Goal: Task Accomplishment & Management: Manage account settings

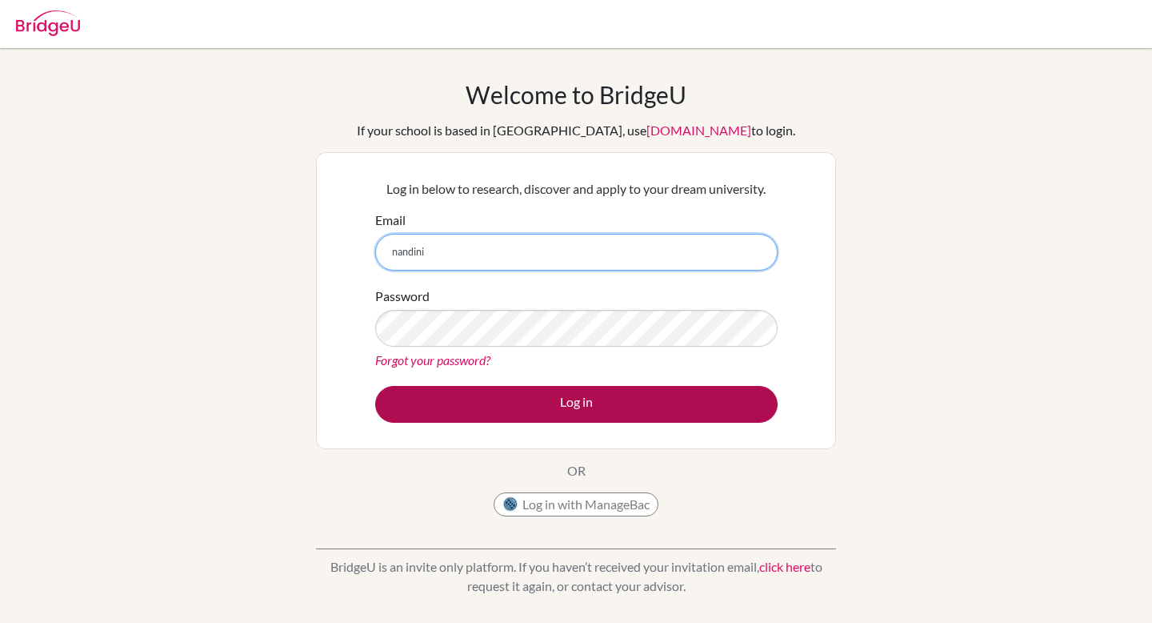
type input "nandini.gupta@cialfo.com.sg"
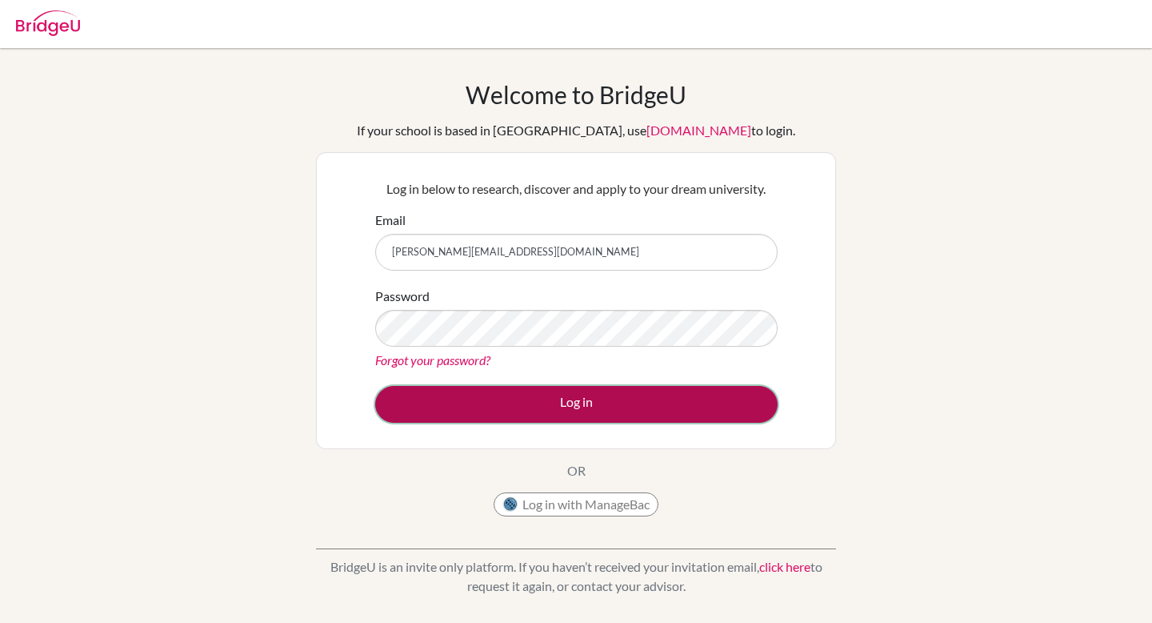
click at [596, 392] on button "Log in" at bounding box center [576, 404] width 402 height 37
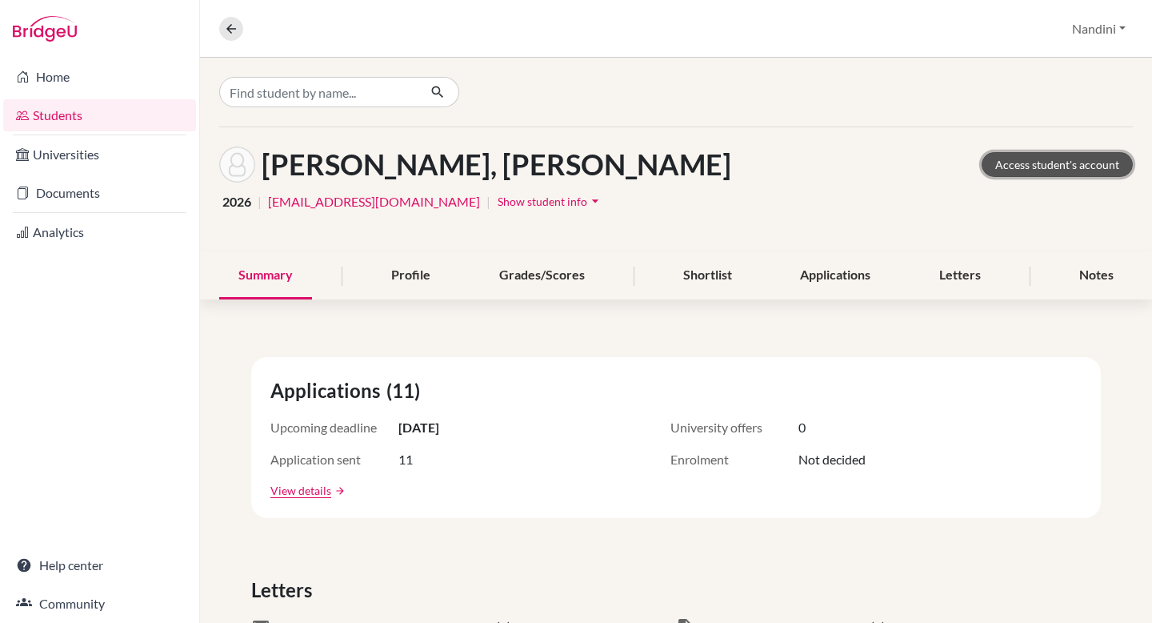
click at [1011, 164] on link "Access student's account" at bounding box center [1057, 164] width 151 height 25
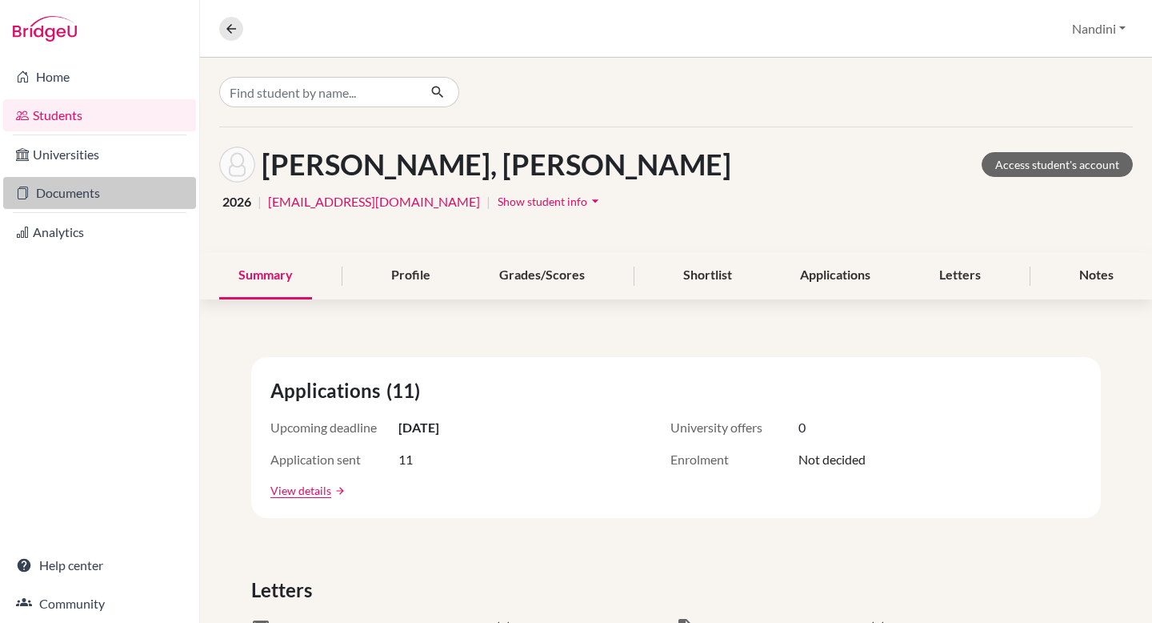
click at [102, 195] on link "Documents" at bounding box center [99, 193] width 193 height 32
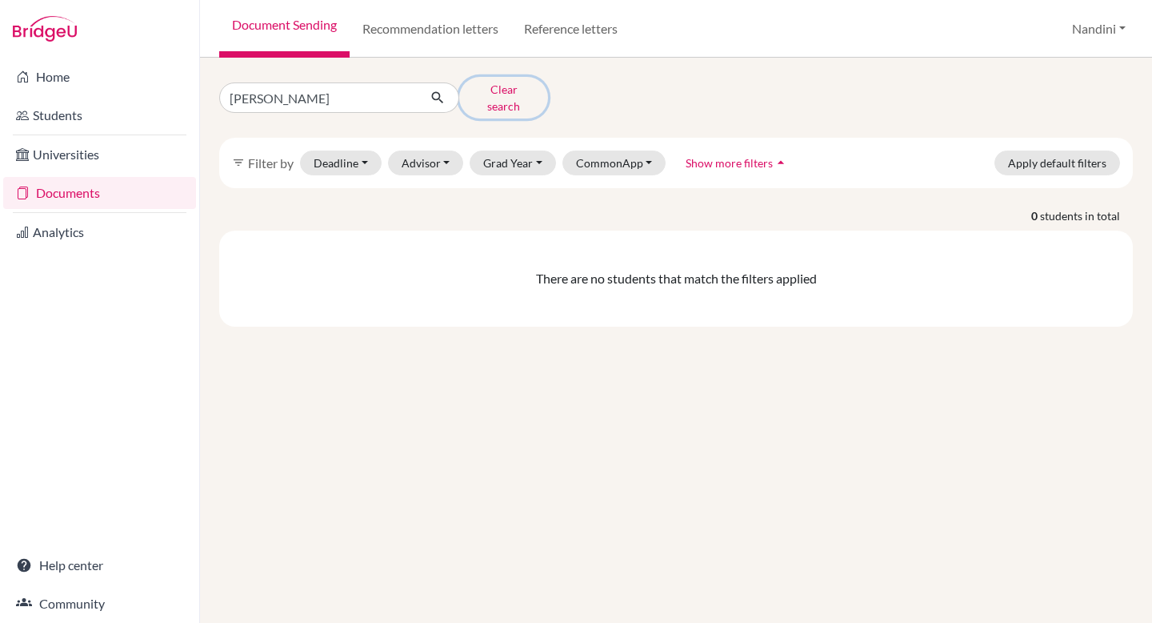
click at [492, 98] on button "Clear search" at bounding box center [503, 98] width 89 height 42
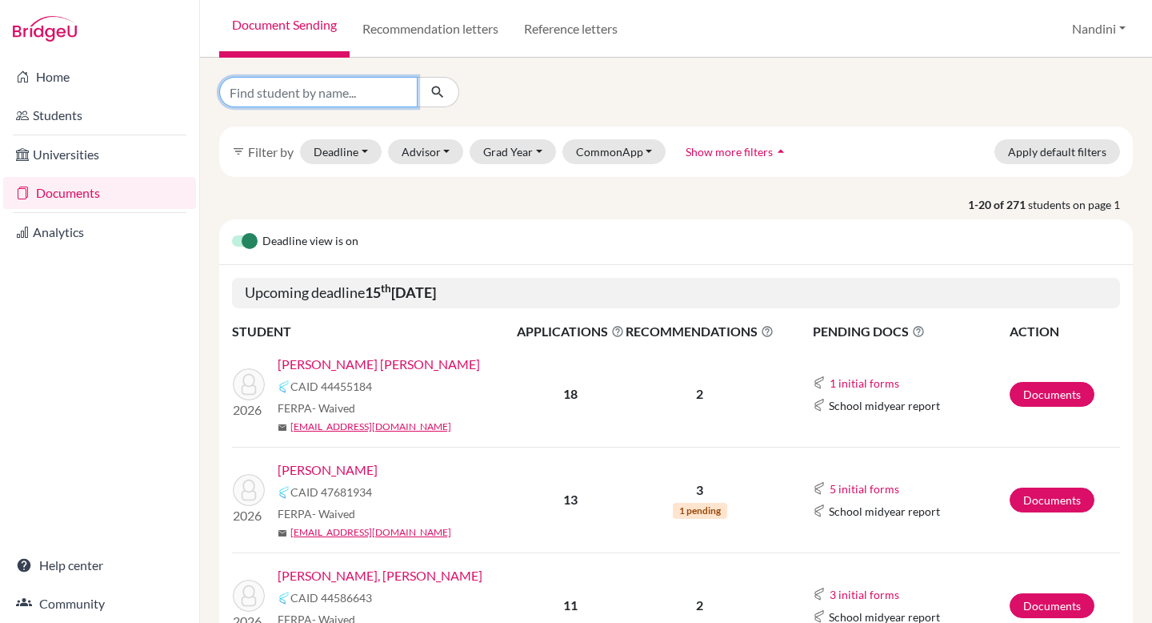
click at [398, 90] on input "Find student by name..." at bounding box center [318, 92] width 198 height 30
paste input "Sebastian Ortiz"
type input "Sebastian Ortiz"
click at [433, 90] on icon "submit" at bounding box center [438, 92] width 16 height 16
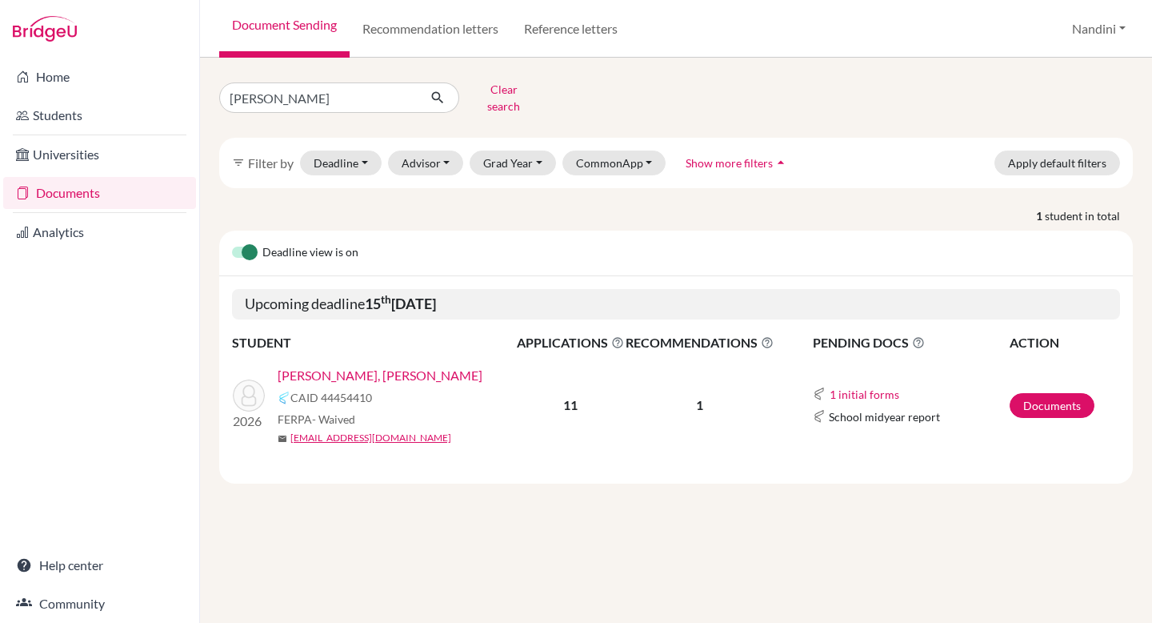
click at [359, 366] on link "Ortiz Stoessel, Sebastian Jose" at bounding box center [380, 375] width 205 height 19
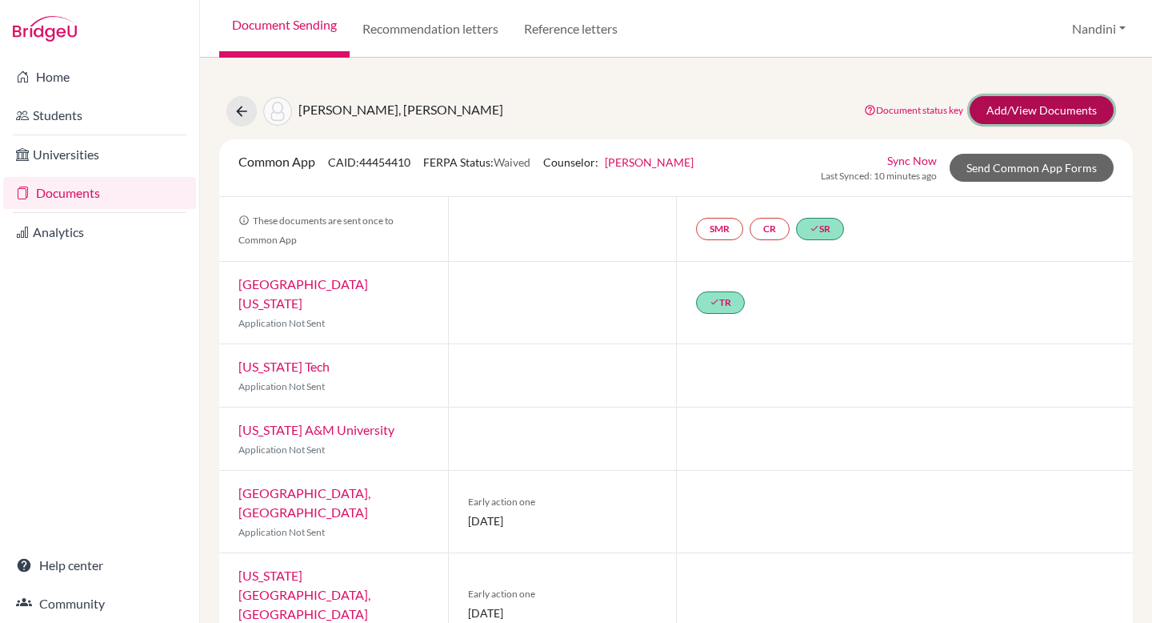
click at [1072, 112] on link "Add/View Documents" at bounding box center [1042, 110] width 144 height 28
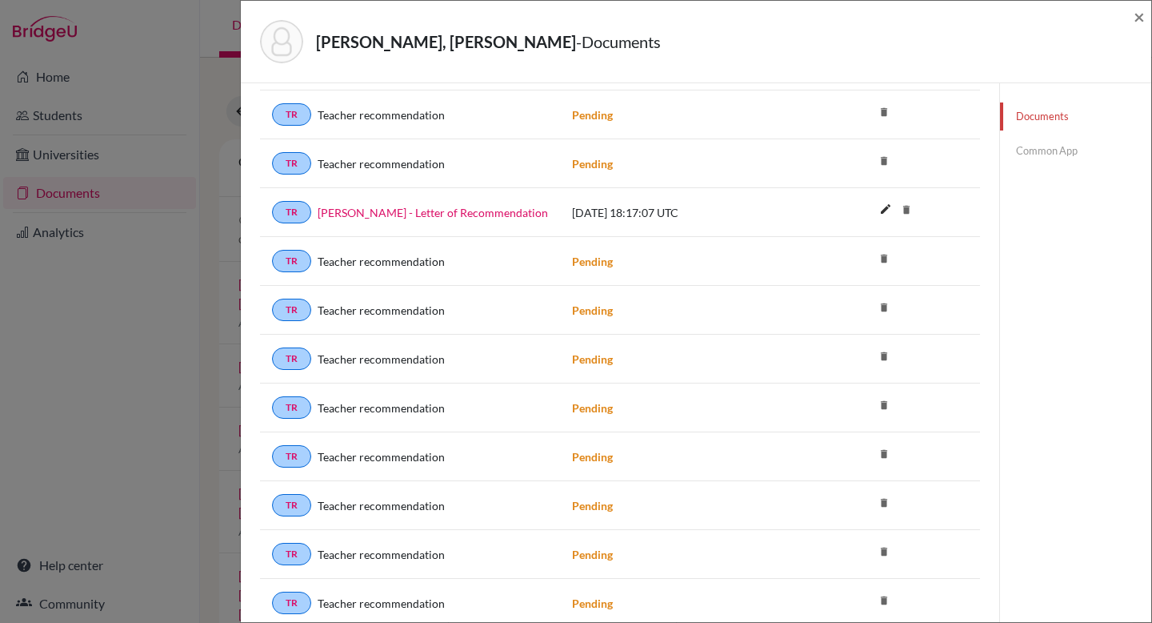
scroll to position [1195, 0]
click at [885, 262] on icon "delete" at bounding box center [884, 258] width 24 height 24
click at [885, 255] on icon "delete" at bounding box center [884, 258] width 24 height 24
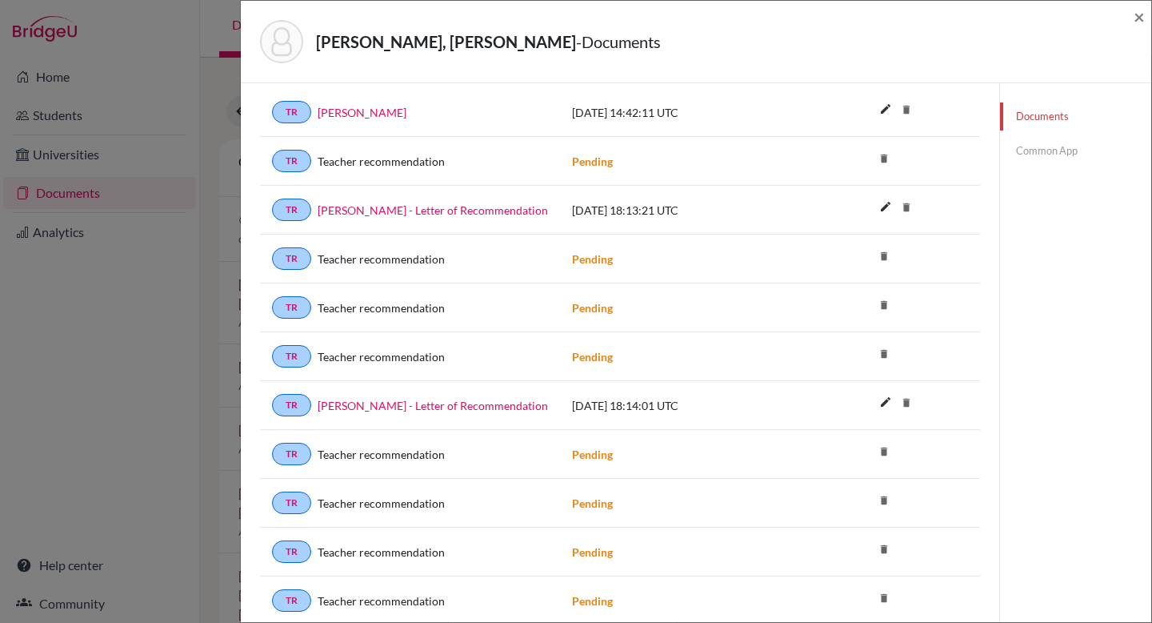
scroll to position [474, 0]
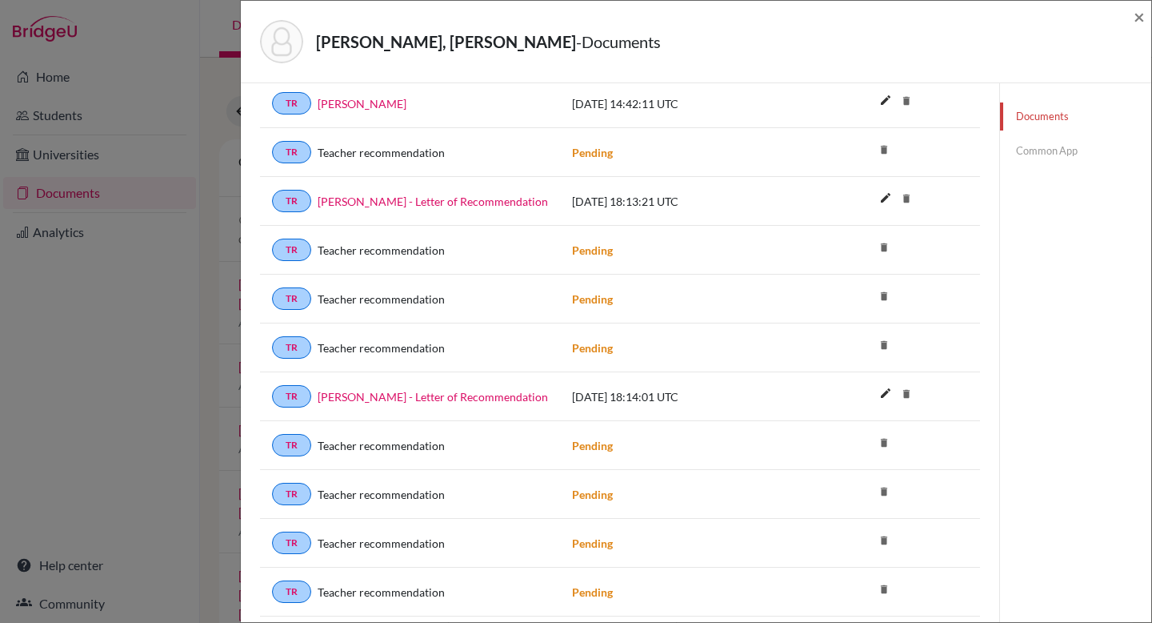
click at [883, 440] on icon "delete" at bounding box center [884, 442] width 24 height 24
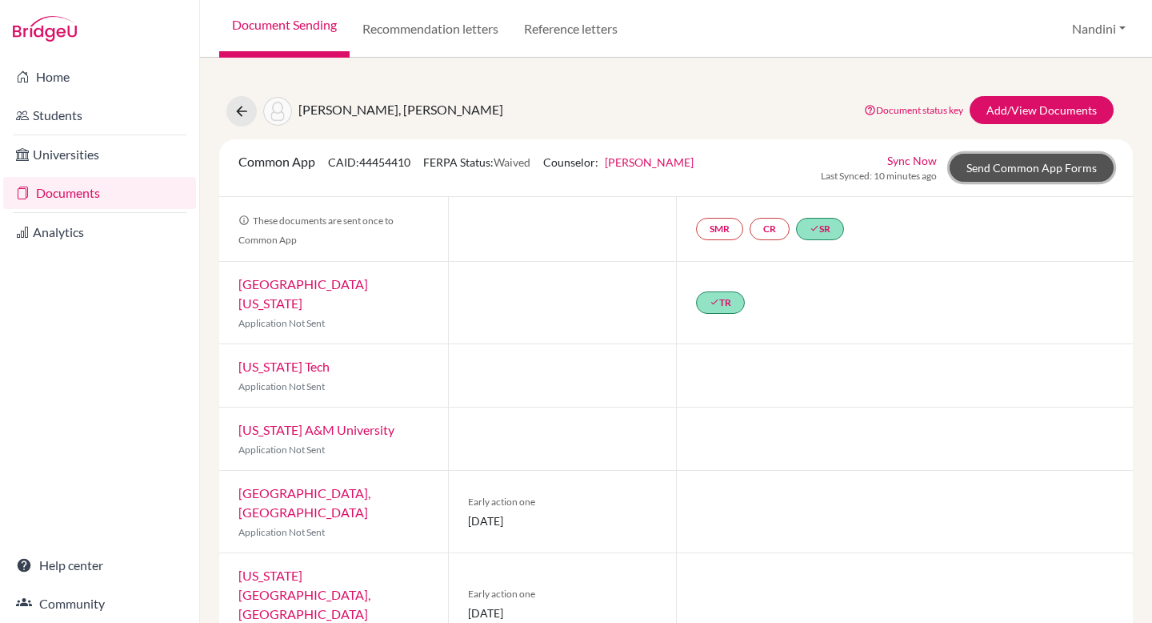
click at [1043, 163] on link "Send Common App Forms" at bounding box center [1032, 168] width 164 height 28
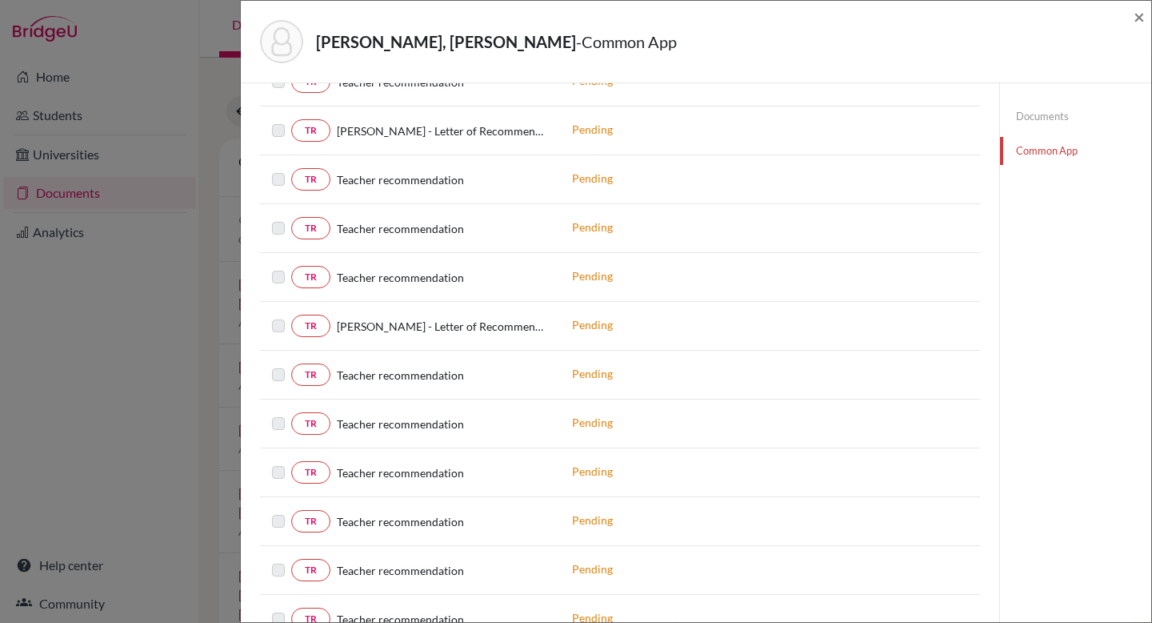
scroll to position [739, 0]
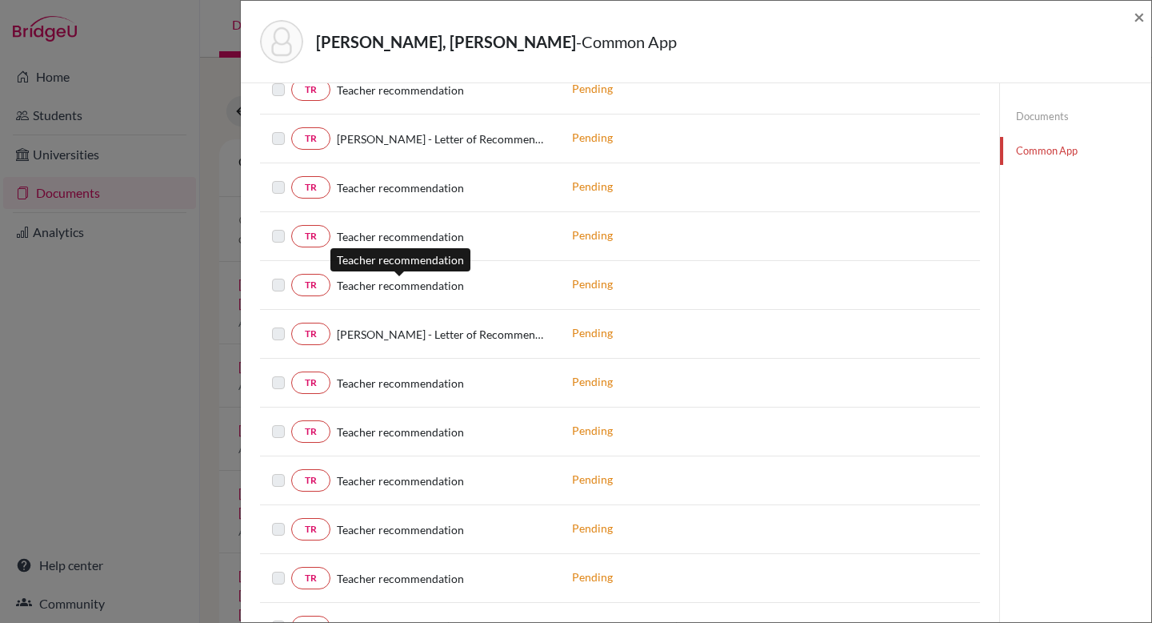
click at [425, 287] on span "Teacher recommendation" at bounding box center [400, 285] width 127 height 17
click at [1143, 22] on span "×" at bounding box center [1139, 16] width 11 height 23
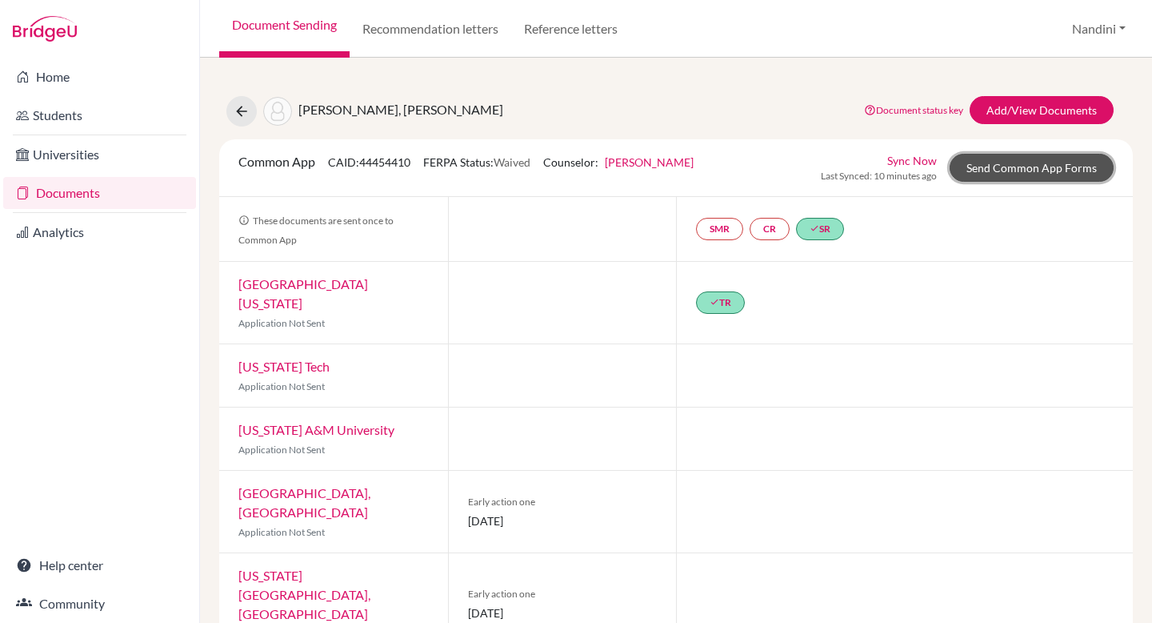
click at [1015, 173] on link "Send Common App Forms" at bounding box center [1032, 168] width 164 height 28
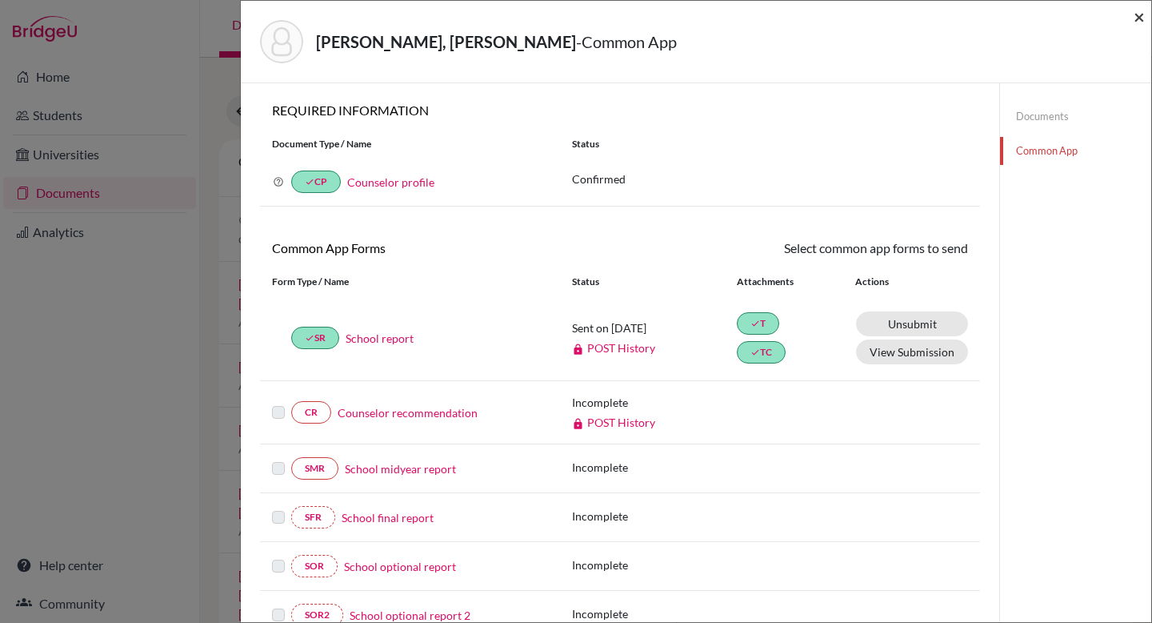
click at [1135, 12] on span "×" at bounding box center [1139, 16] width 11 height 23
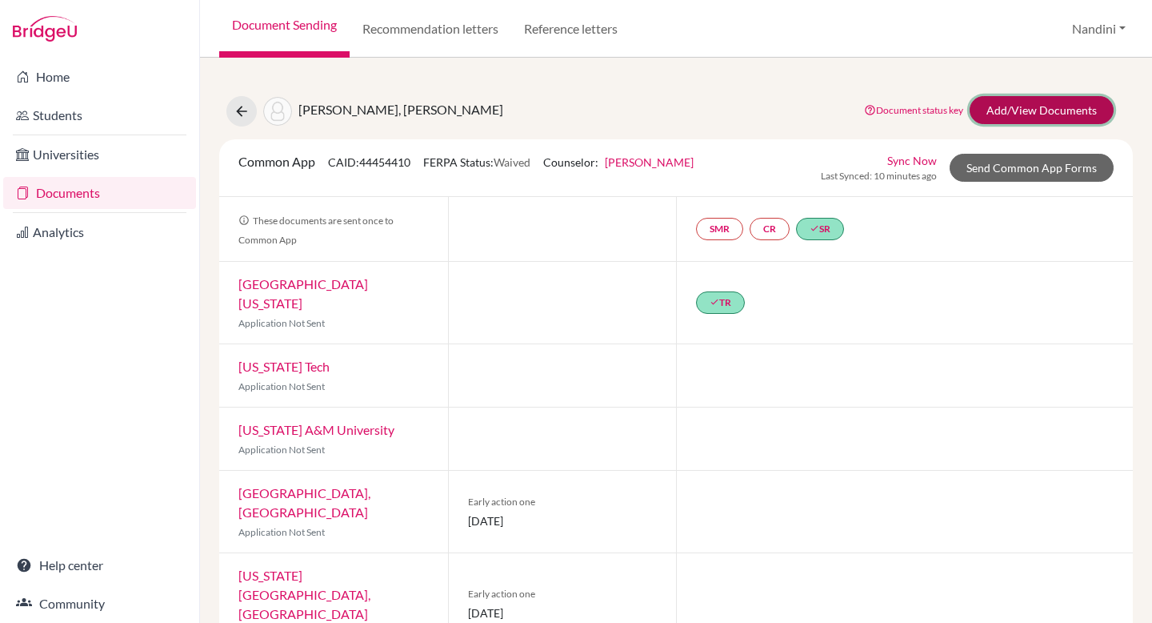
click at [1027, 116] on link "Add/View Documents" at bounding box center [1042, 110] width 144 height 28
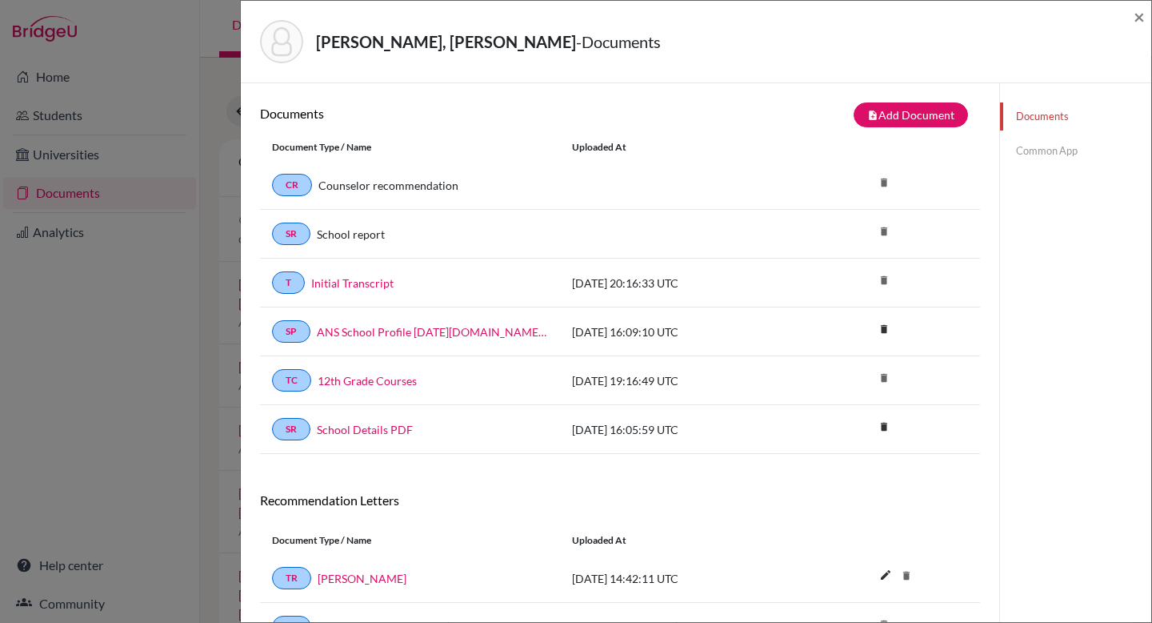
click at [162, 117] on div "Ortiz Stoessel, Sebastian Jose - Documents × Documents note_add Add Document Do…" at bounding box center [576, 311] width 1152 height 623
click at [1140, 22] on span "×" at bounding box center [1139, 16] width 11 height 23
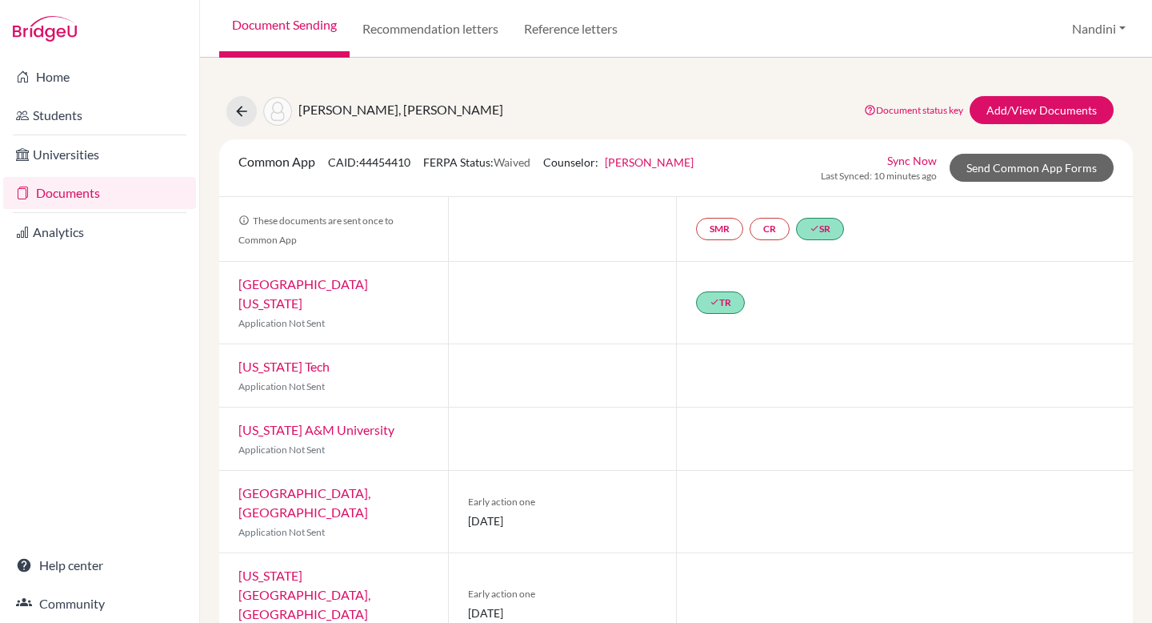
click at [101, 131] on li "Students" at bounding box center [99, 115] width 199 height 38
click at [105, 119] on link "Students" at bounding box center [99, 115] width 193 height 32
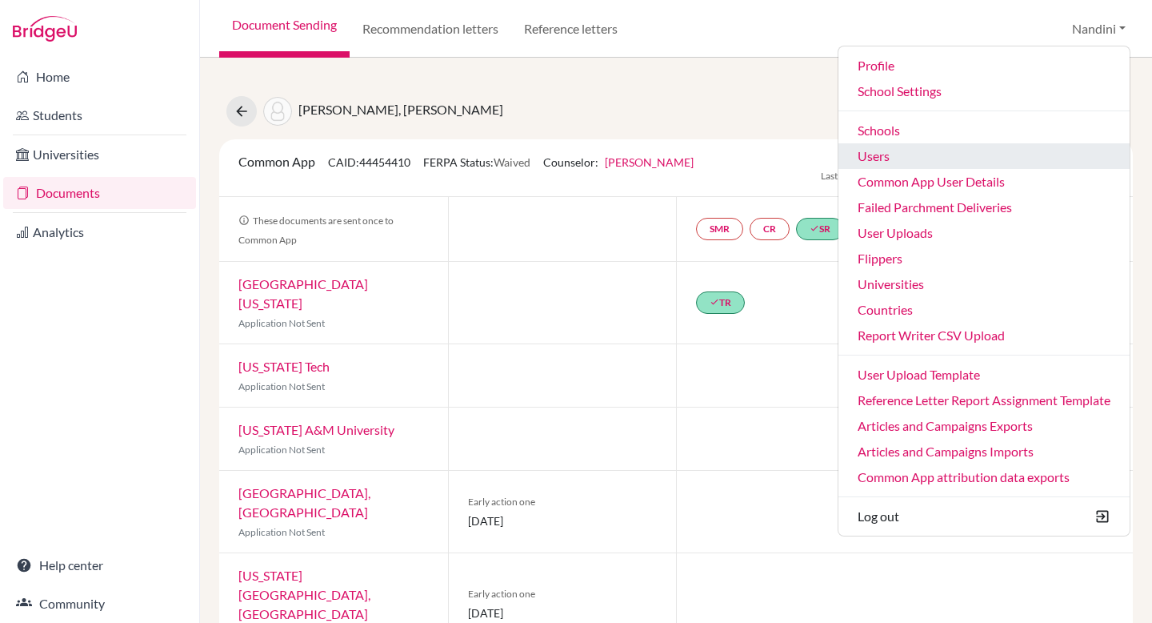
click at [915, 155] on link "Users" at bounding box center [984, 156] width 291 height 26
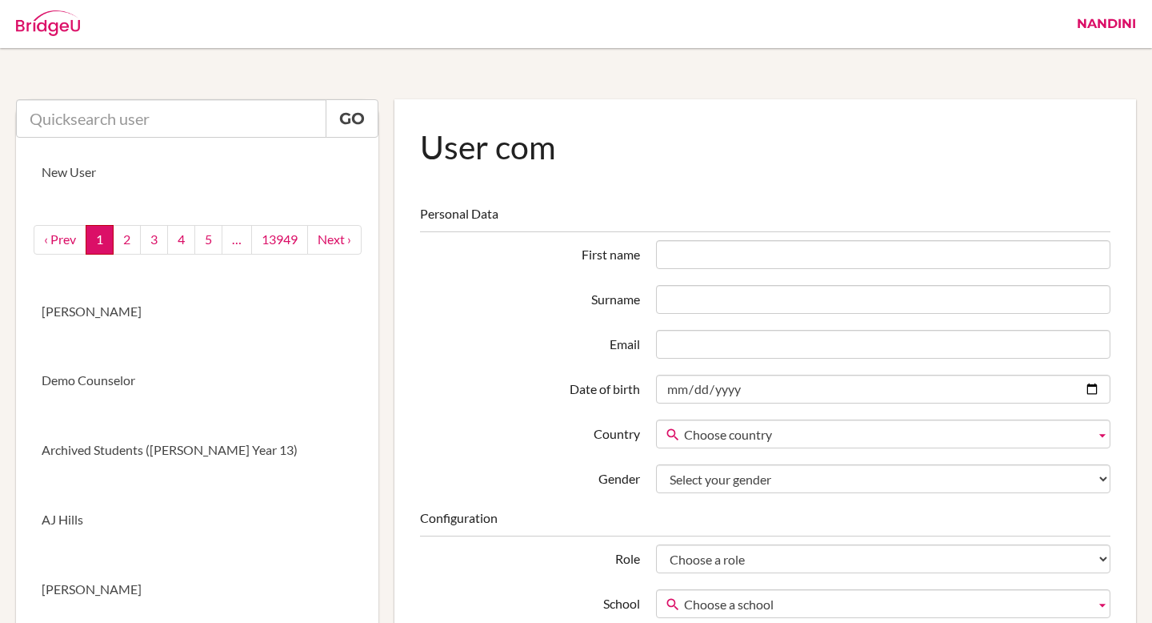
type input "https://app.bridge-u.com/v2/schools/816/document_sending/442233#/"
click at [230, 114] on input "https://app.bridge-u.com/v2/schools/816/document_sending/442233#/" at bounding box center [171, 118] width 310 height 38
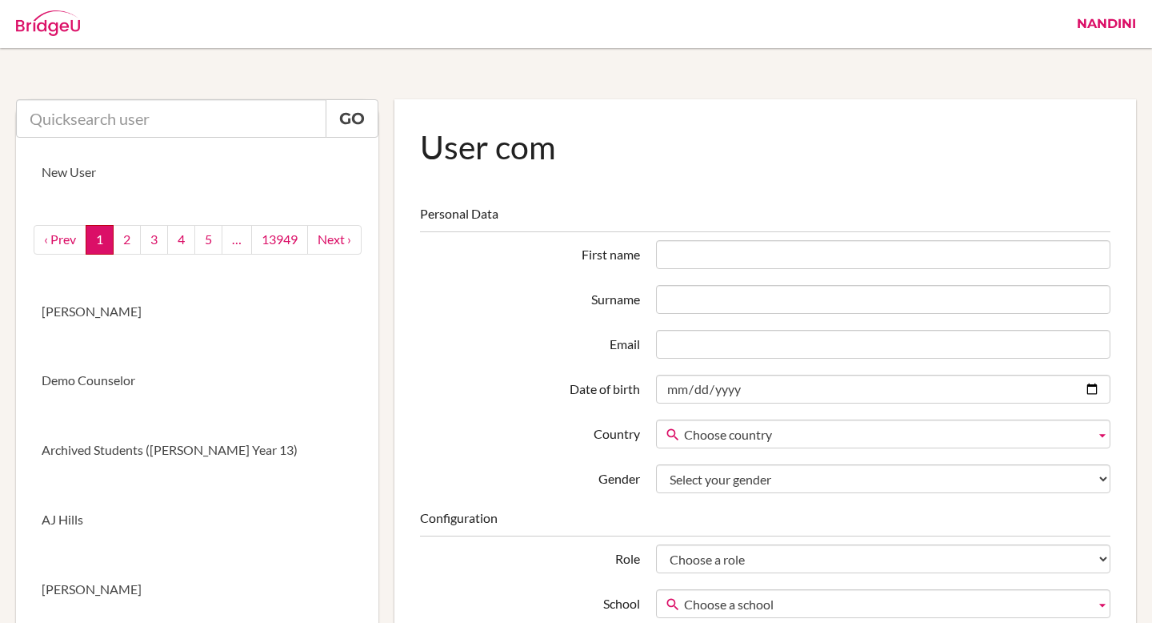
scroll to position [0, 0]
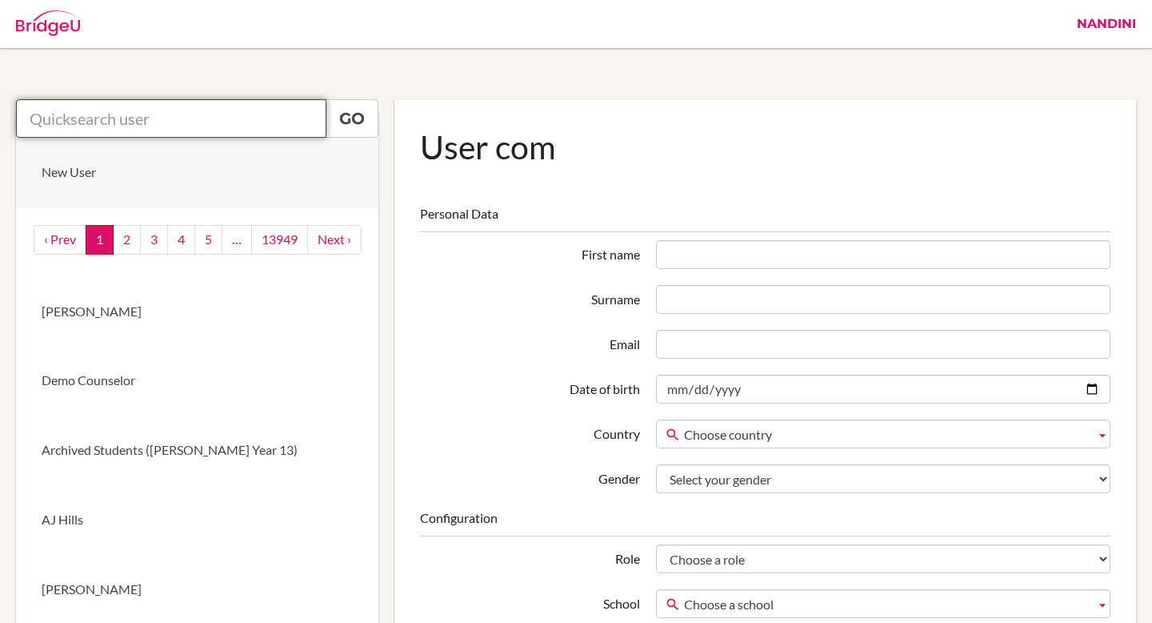
paste input "Olivia Gunn"
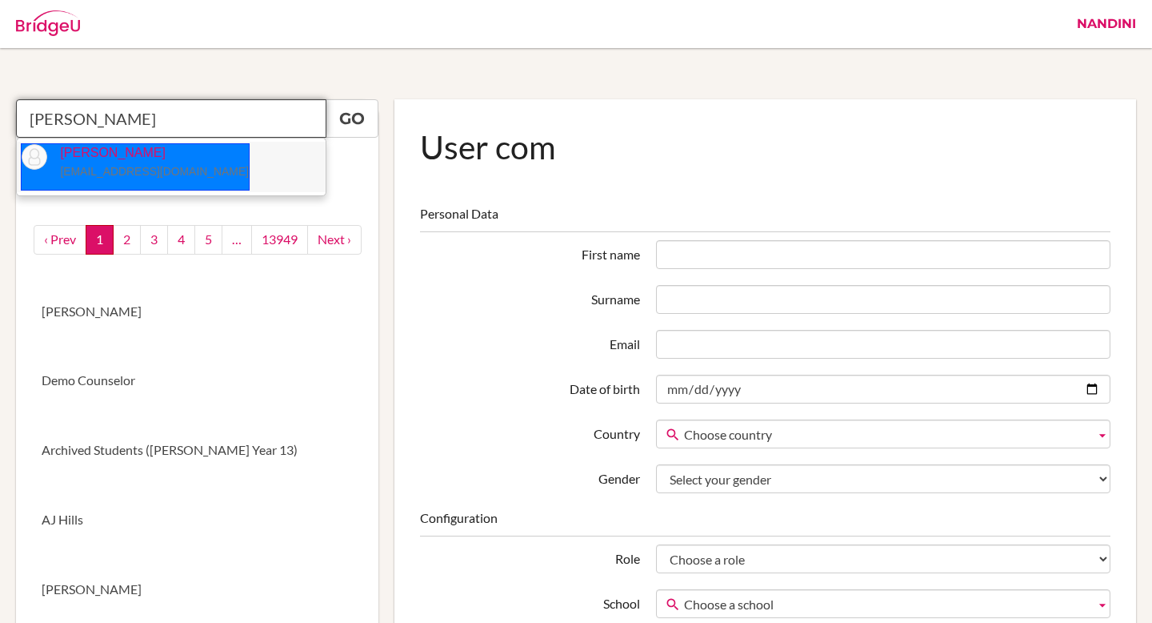
click at [281, 161] on li "Olivia Gunn ogunn@ans.edu.ni" at bounding box center [171, 167] width 309 height 50
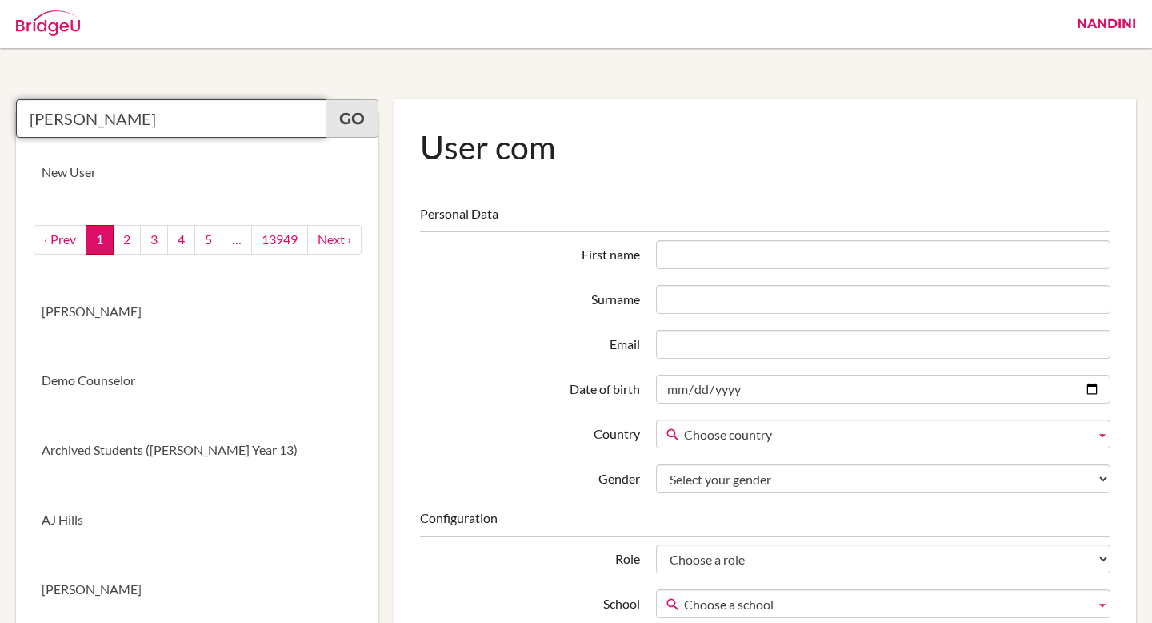
type input "Olivia Gunn"
click at [355, 121] on link "Go" at bounding box center [352, 118] width 53 height 38
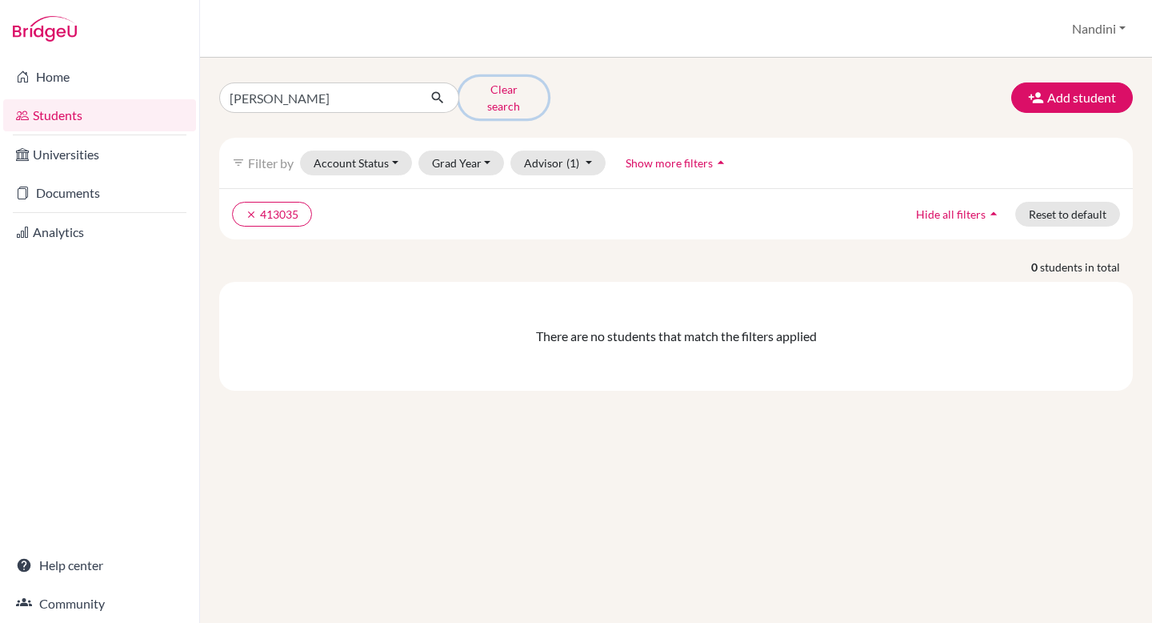
click at [485, 95] on button "Clear search" at bounding box center [503, 98] width 89 height 42
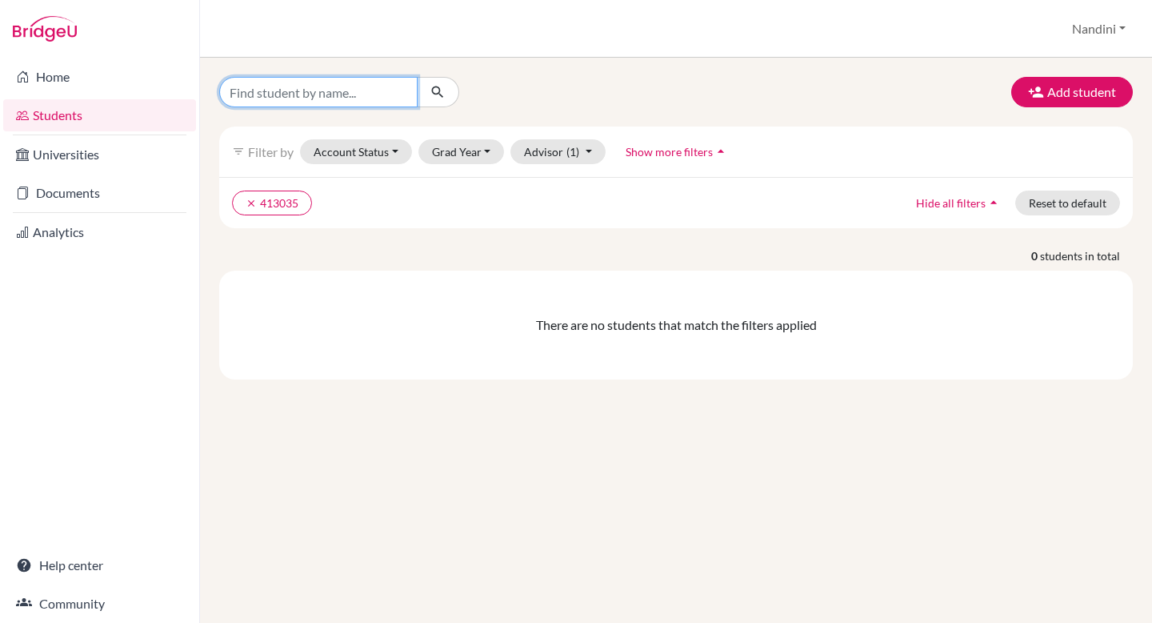
click at [347, 90] on input "Find student by name..." at bounding box center [318, 92] width 198 height 30
click at [274, 197] on button "clear 413035" at bounding box center [272, 202] width 80 height 25
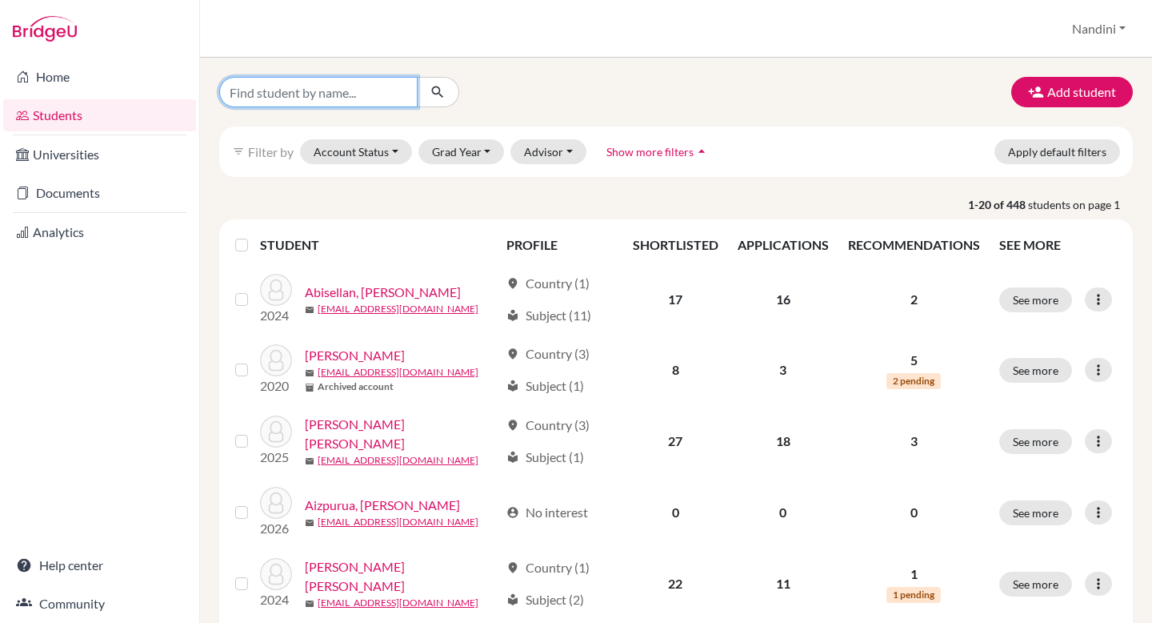
click at [388, 92] on input "Find student by name..." at bounding box center [318, 92] width 198 height 30
paste input "r Sebastian Ortiz"
click at [242, 90] on input "r Sebastian Ortiz" at bounding box center [318, 92] width 198 height 30
click at [241, 89] on input "r Sebastian Ortiz" at bounding box center [318, 92] width 198 height 30
click at [237, 87] on input "r Sebastian Ortiz" at bounding box center [318, 92] width 198 height 30
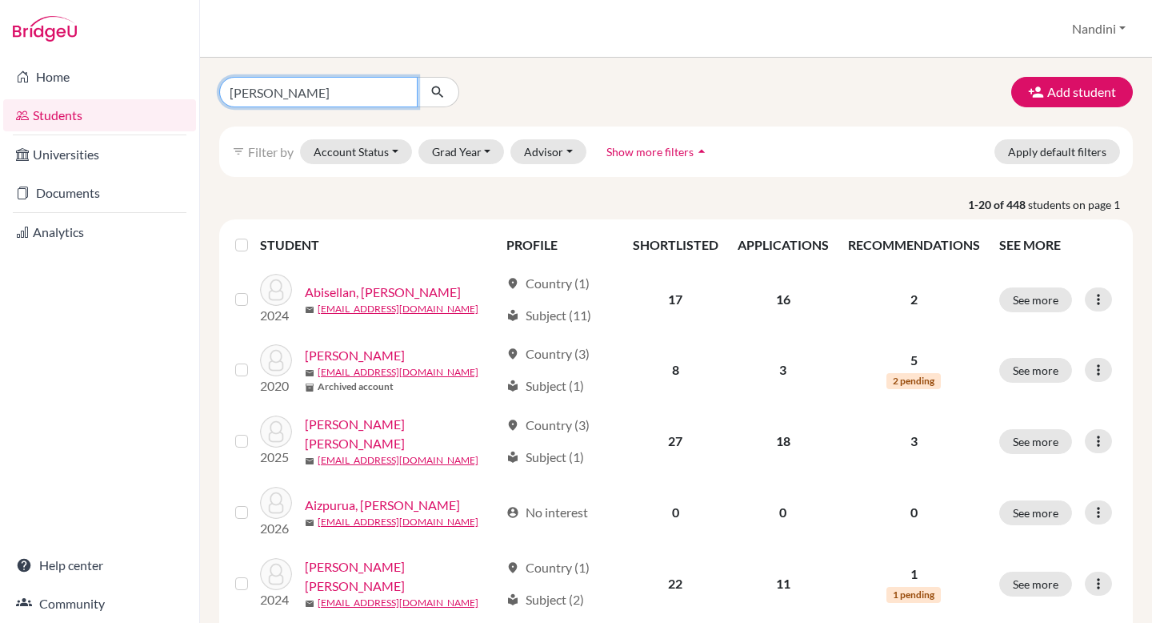
type input "[PERSON_NAME]"
click at [437, 87] on icon "submit" at bounding box center [438, 92] width 16 height 16
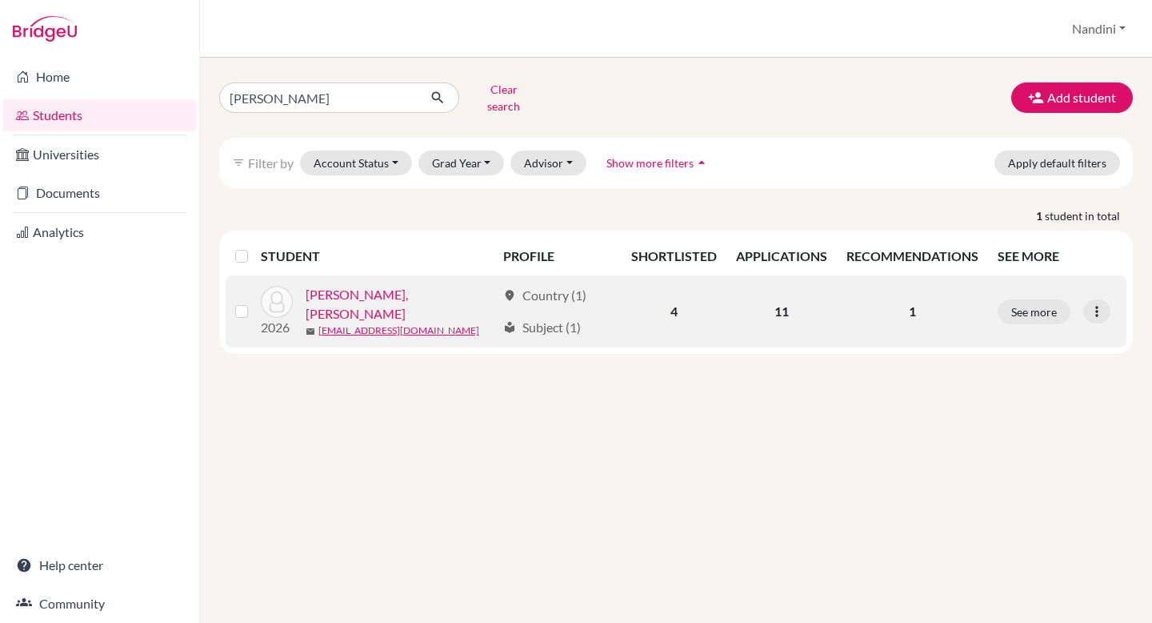
click at [372, 290] on link "[PERSON_NAME], [PERSON_NAME]" at bounding box center [401, 304] width 191 height 38
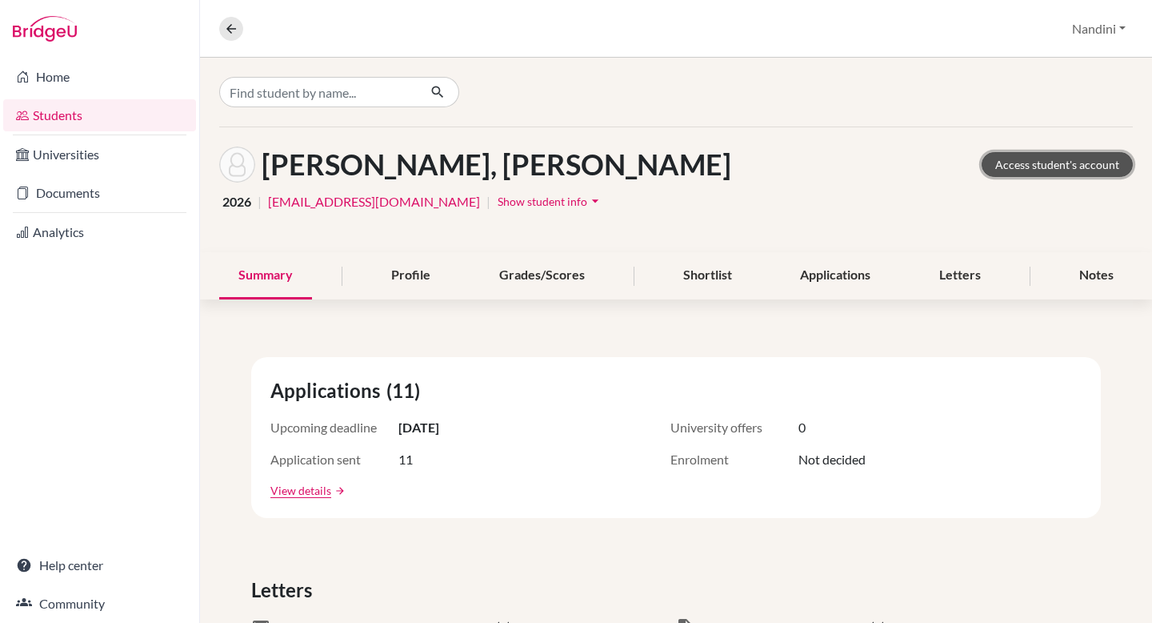
click at [1027, 161] on link "Access student's account" at bounding box center [1057, 164] width 151 height 25
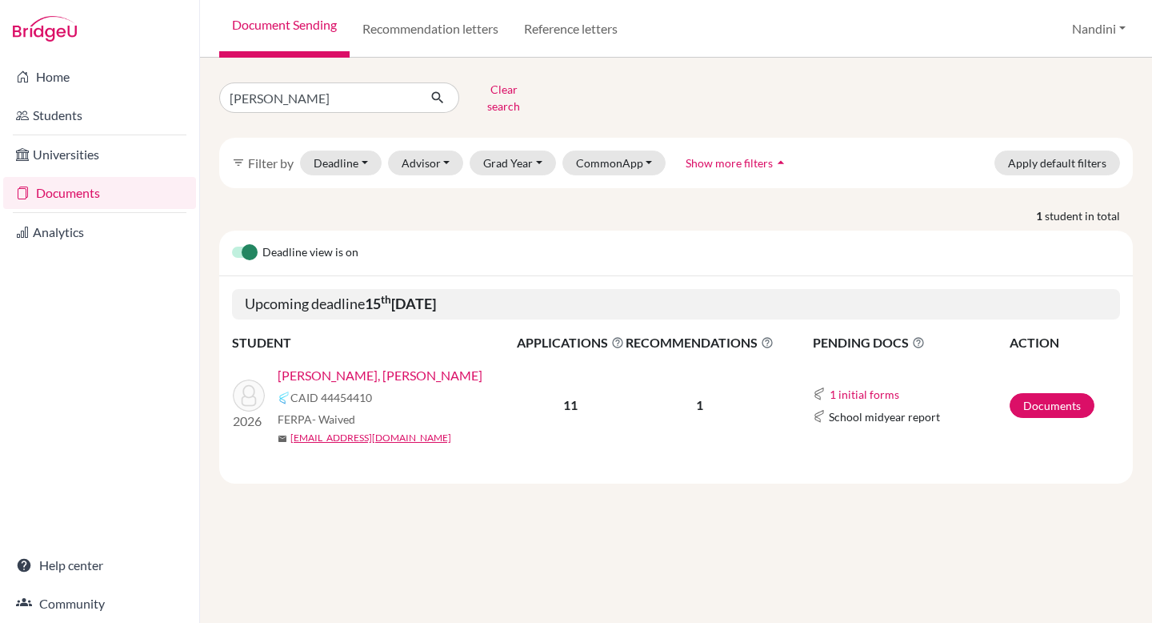
click at [410, 366] on link "[PERSON_NAME], [PERSON_NAME]" at bounding box center [380, 375] width 205 height 19
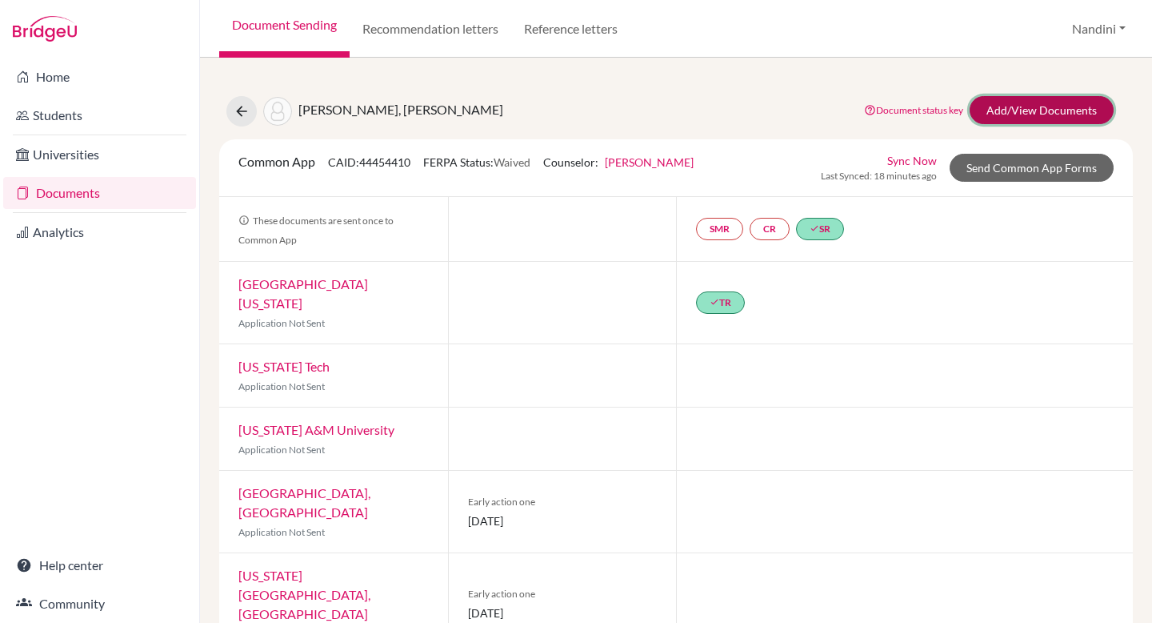
click at [1022, 106] on link "Add/View Documents" at bounding box center [1042, 110] width 144 height 28
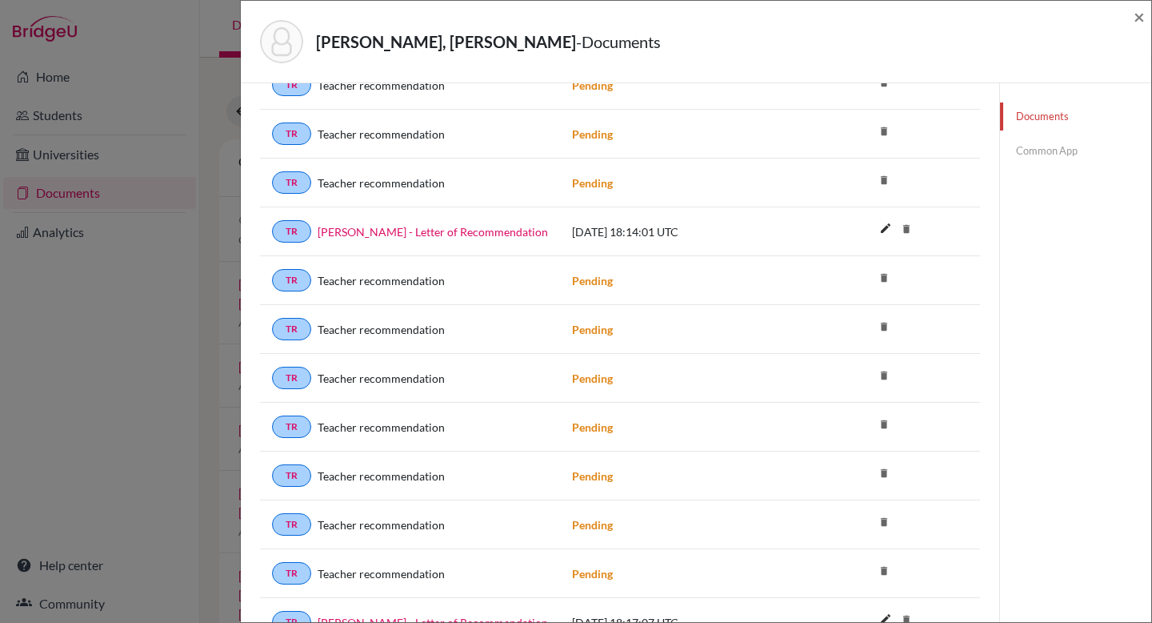
scroll to position [660, 0]
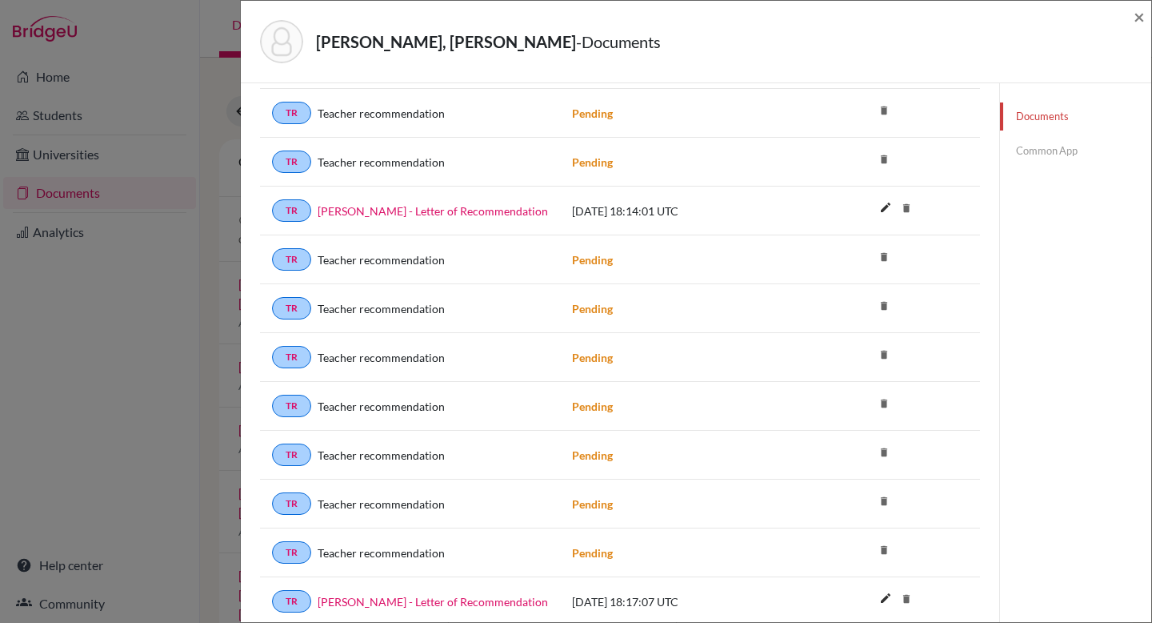
click at [911, 209] on icon "delete" at bounding box center [907, 208] width 24 height 24
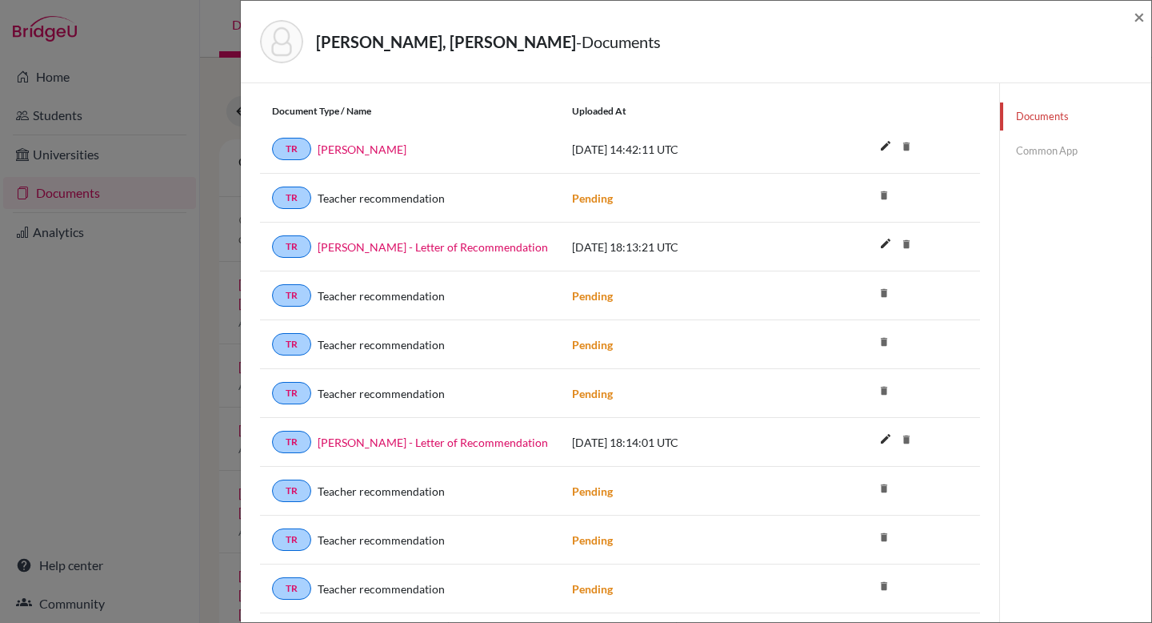
scroll to position [420, 0]
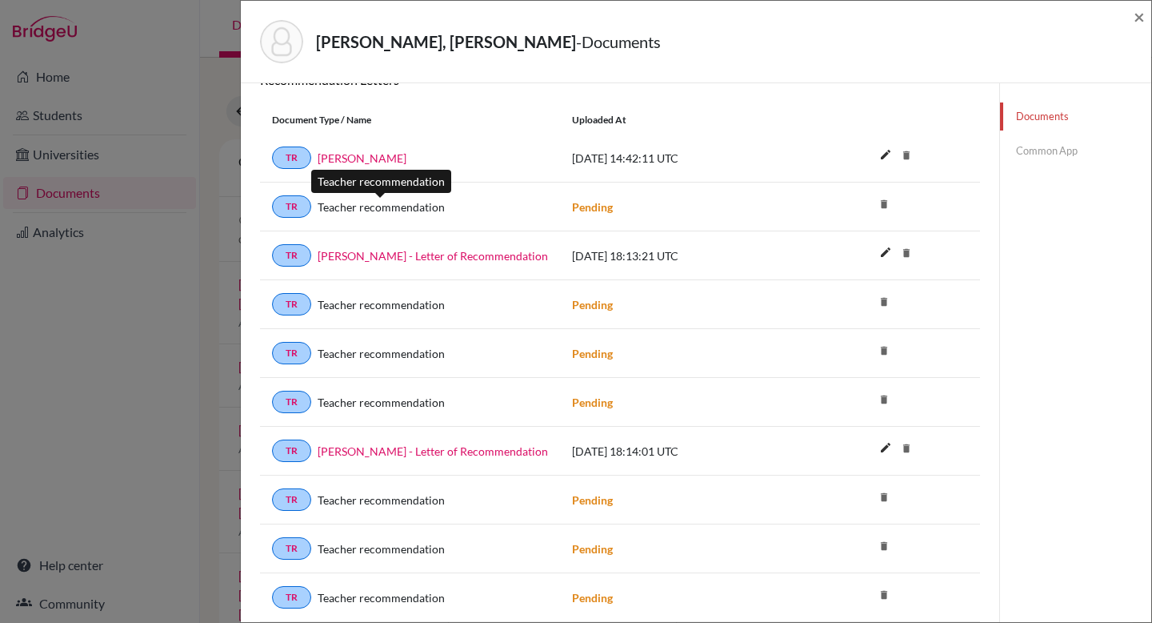
click at [355, 204] on span "Teacher recommendation" at bounding box center [381, 206] width 127 height 17
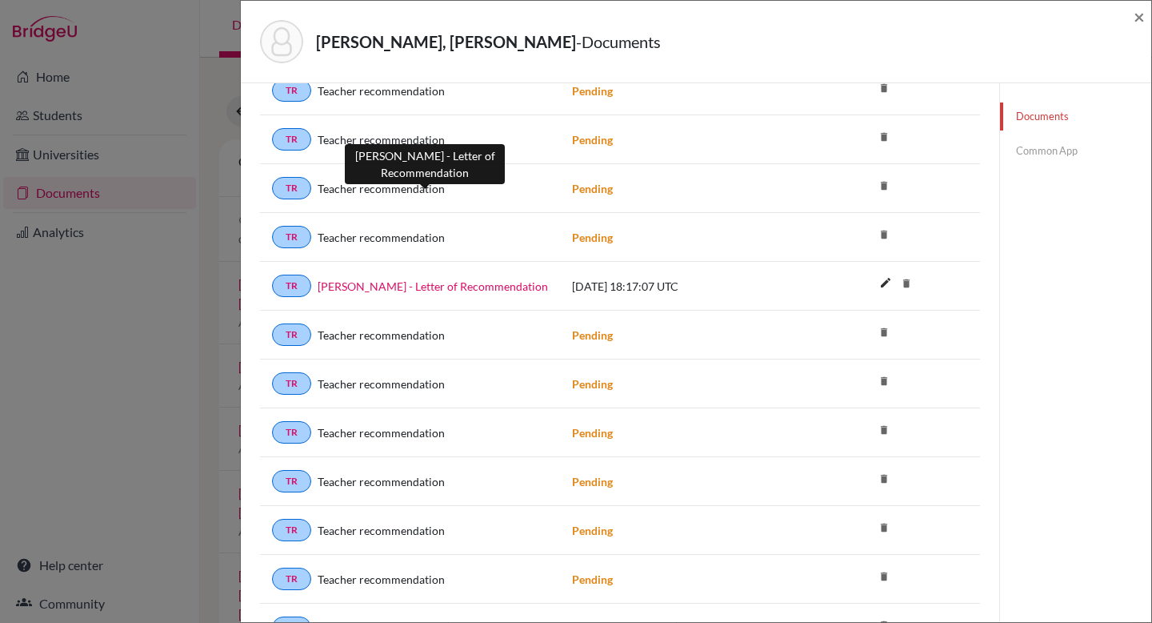
scroll to position [946, 0]
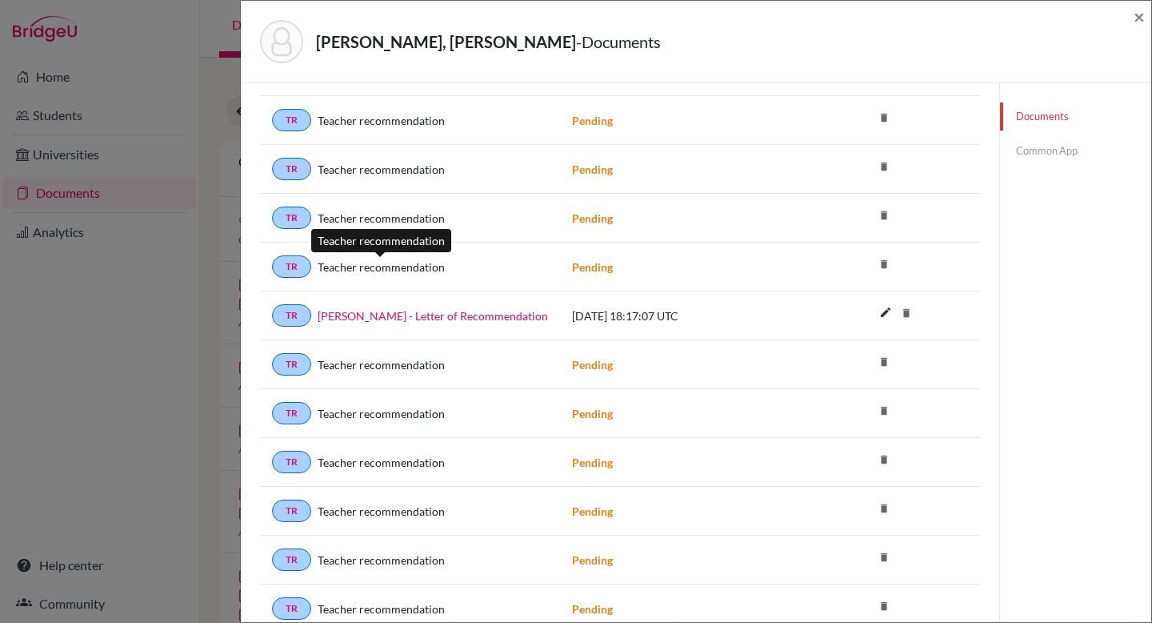
click at [355, 262] on span "Teacher recommendation" at bounding box center [381, 266] width 127 height 17
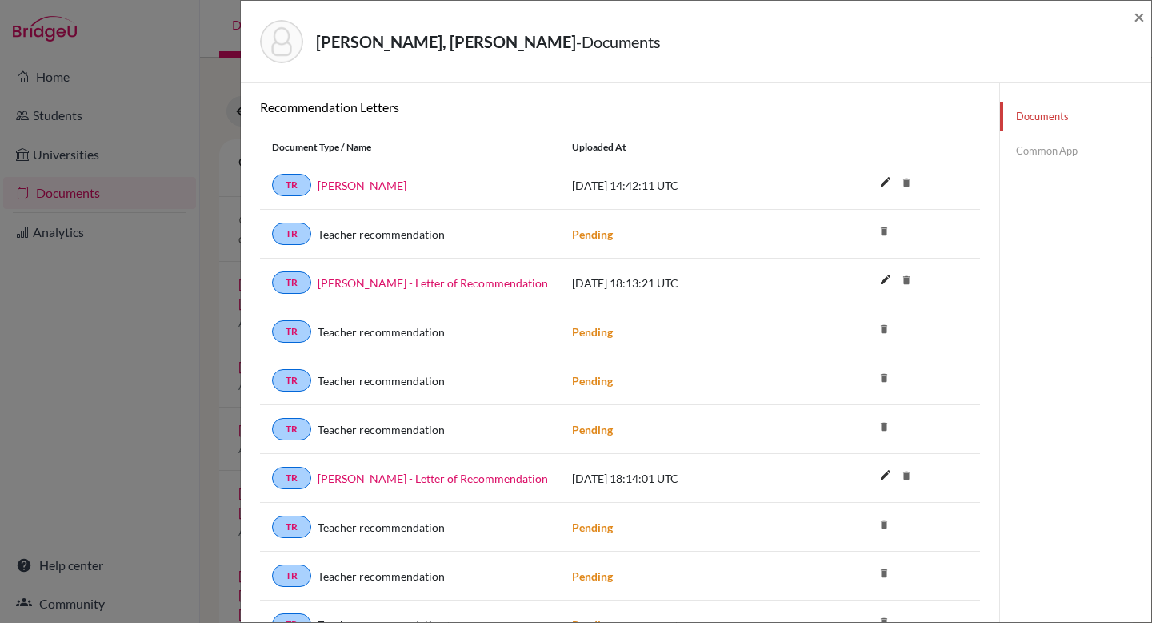
scroll to position [419, 0]
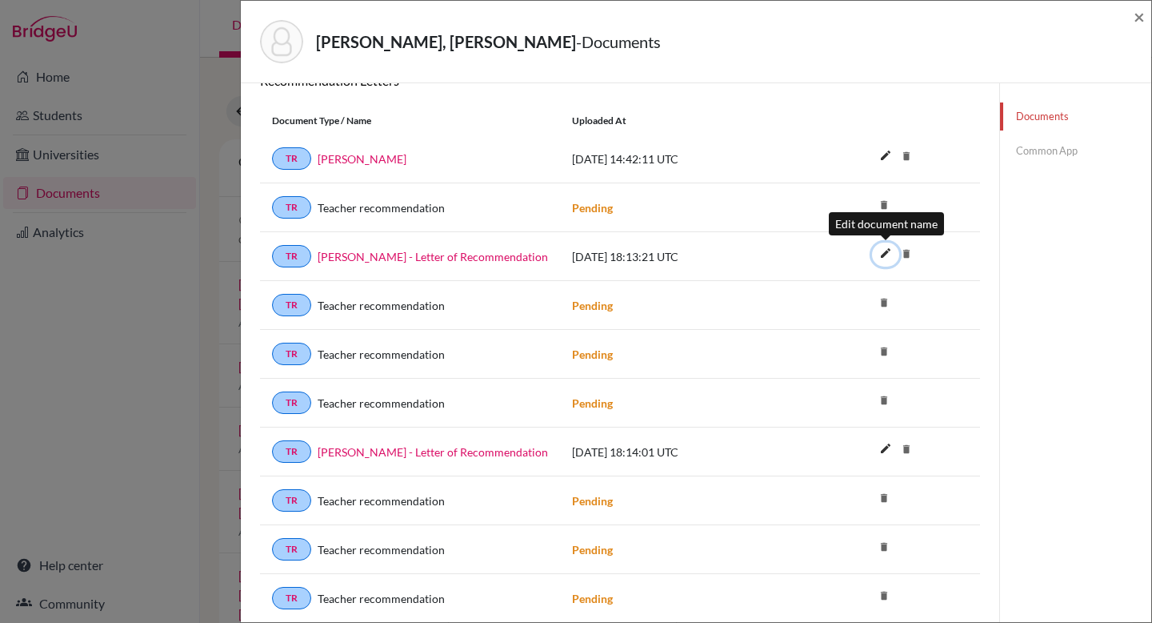
click at [883, 262] on icon "edit" at bounding box center [886, 253] width 26 height 26
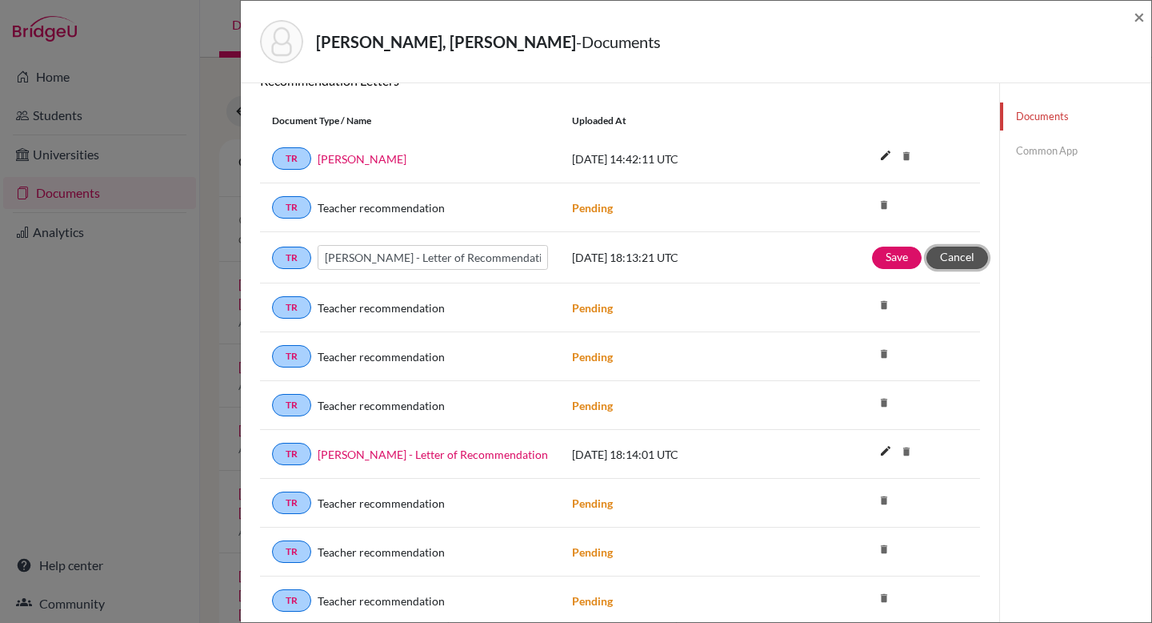
click at [974, 258] on button "Cancel" at bounding box center [958, 257] width 62 height 22
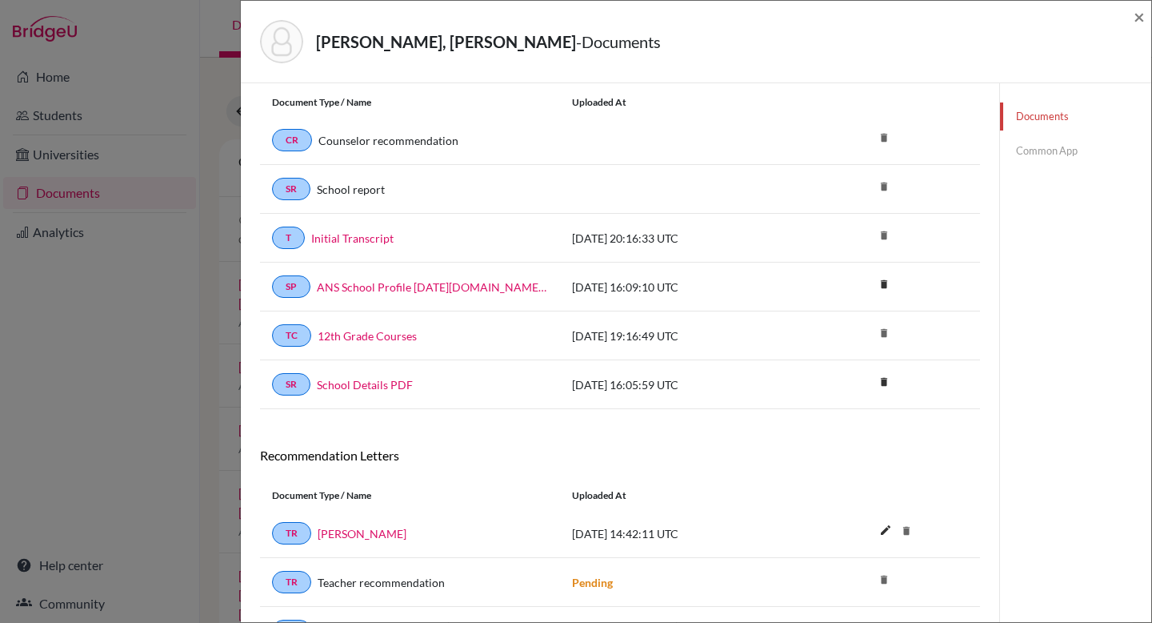
scroll to position [0, 0]
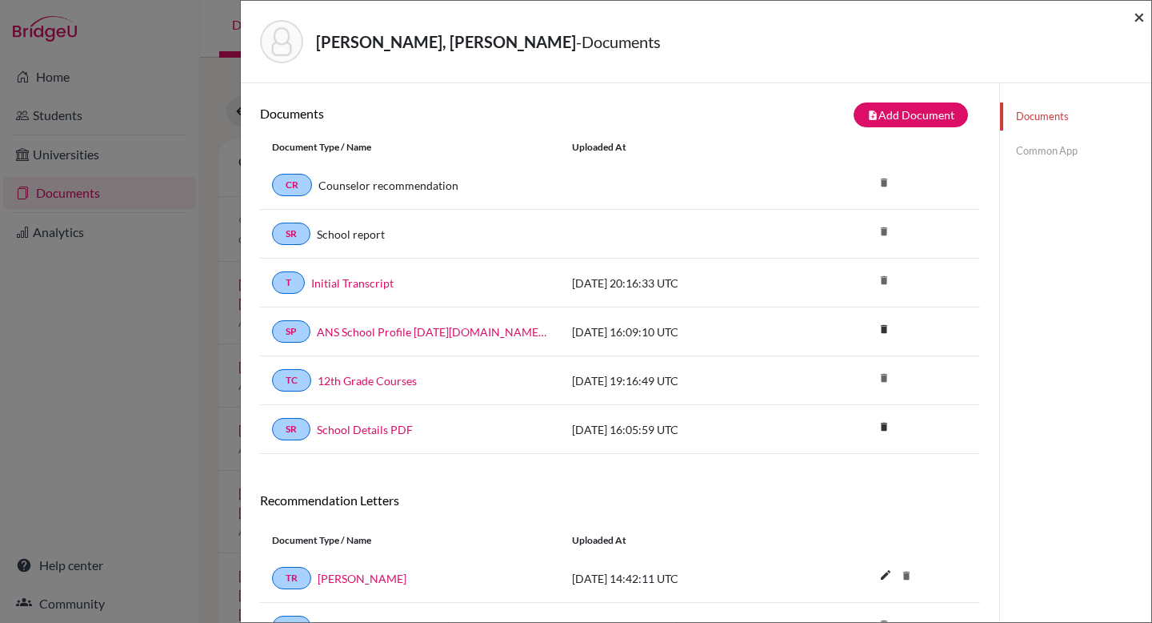
click at [1142, 23] on span "×" at bounding box center [1139, 16] width 11 height 23
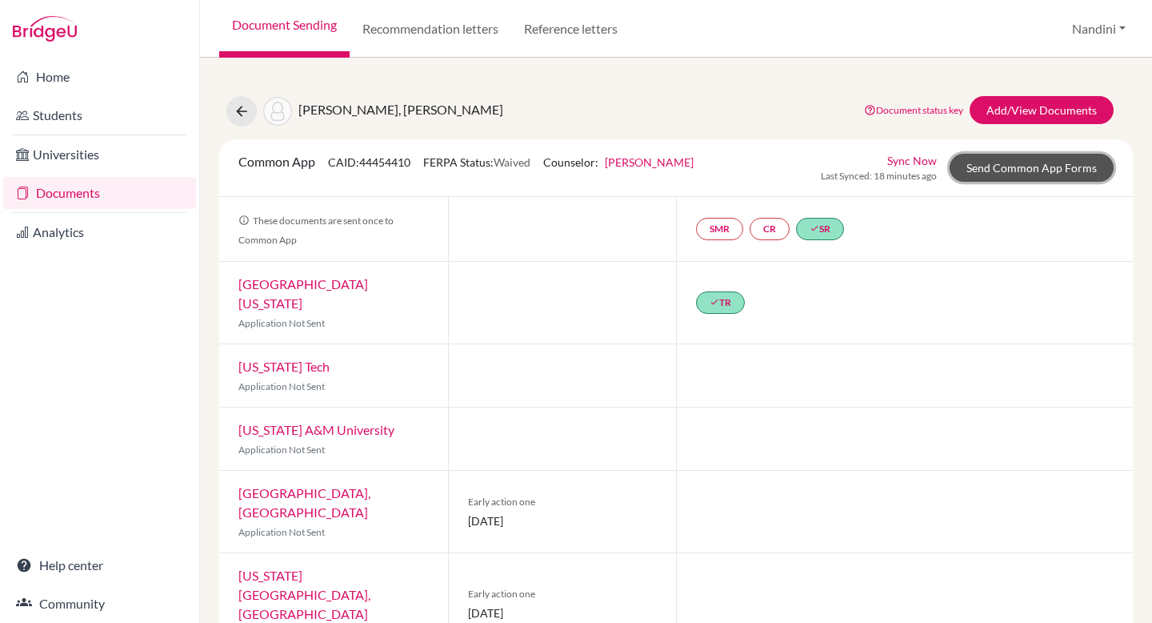
click at [989, 179] on link "Send Common App Forms" at bounding box center [1032, 168] width 164 height 28
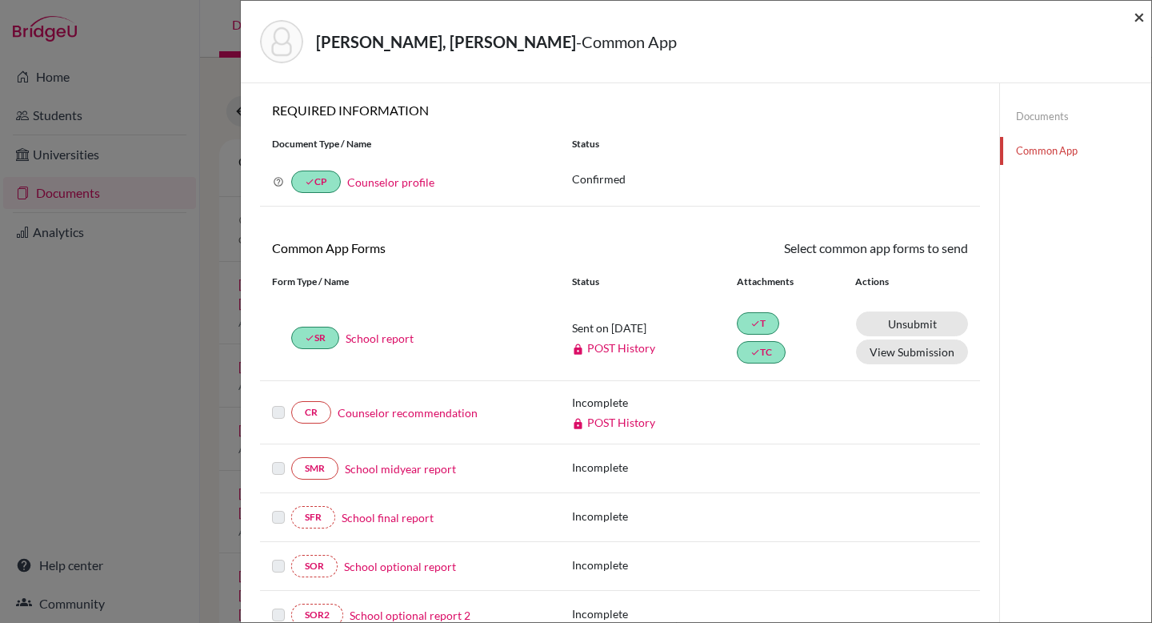
click at [1143, 15] on span "×" at bounding box center [1139, 16] width 11 height 23
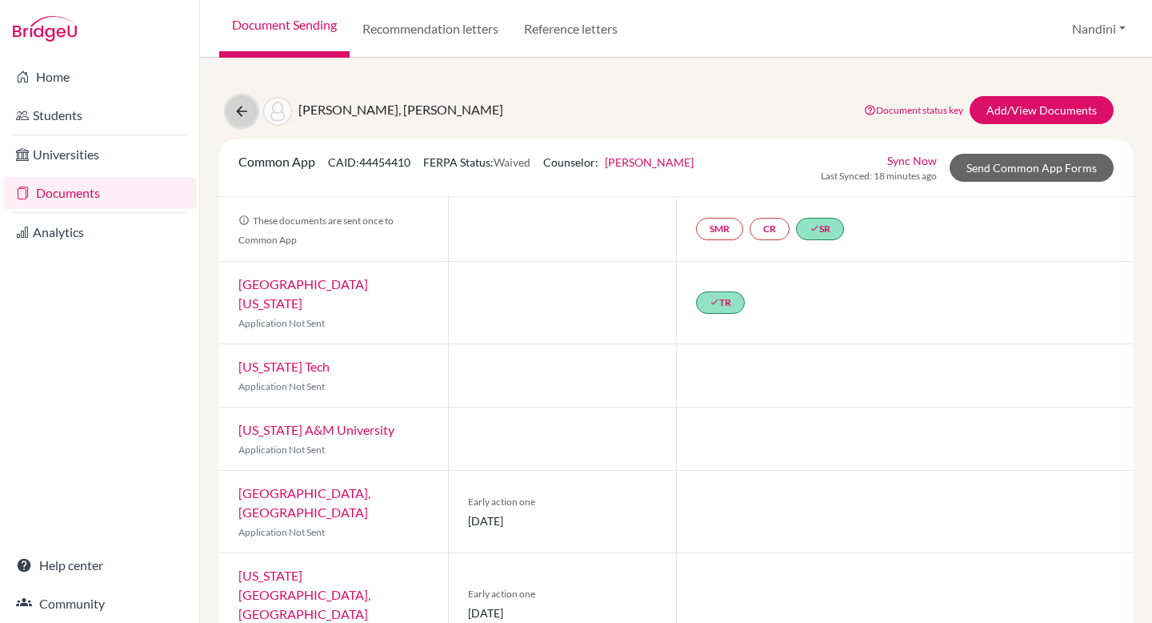
click at [234, 118] on icon at bounding box center [242, 111] width 16 height 16
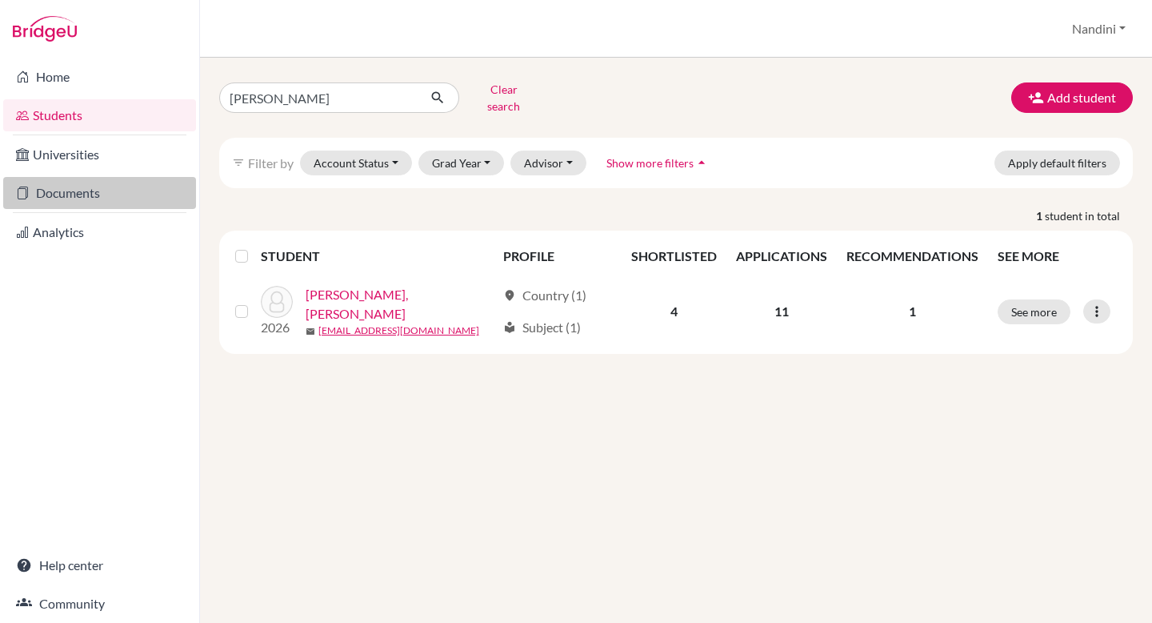
click at [161, 197] on link "Documents" at bounding box center [99, 193] width 193 height 32
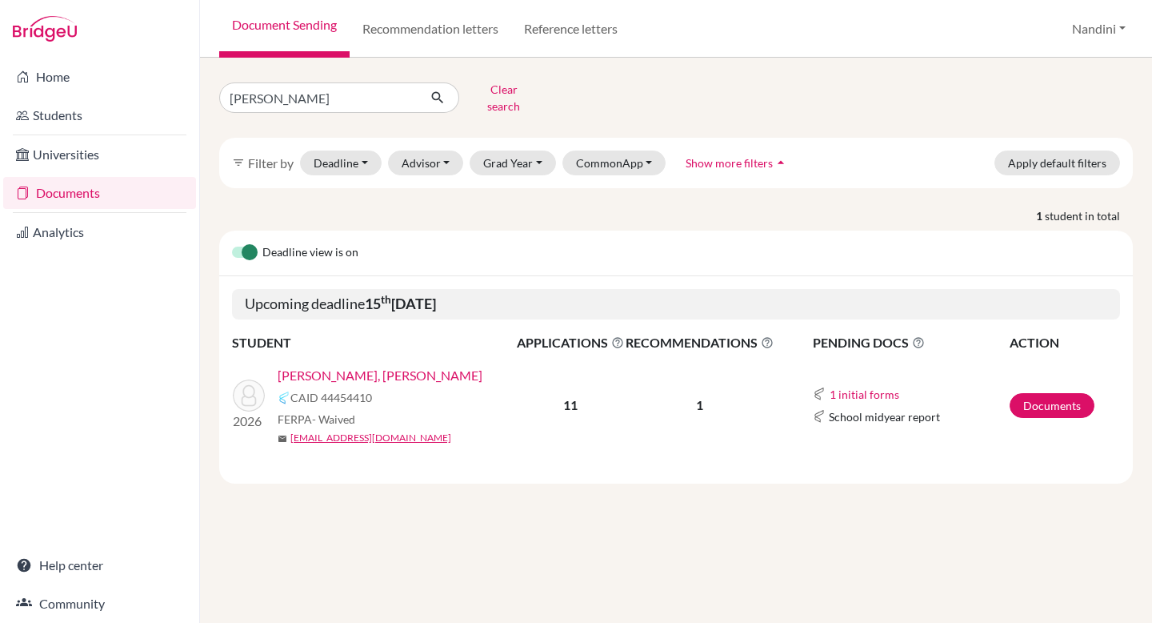
click at [382, 366] on link "[PERSON_NAME], [PERSON_NAME]" at bounding box center [380, 375] width 205 height 19
click at [356, 366] on link "[PERSON_NAME], [PERSON_NAME]" at bounding box center [380, 375] width 205 height 19
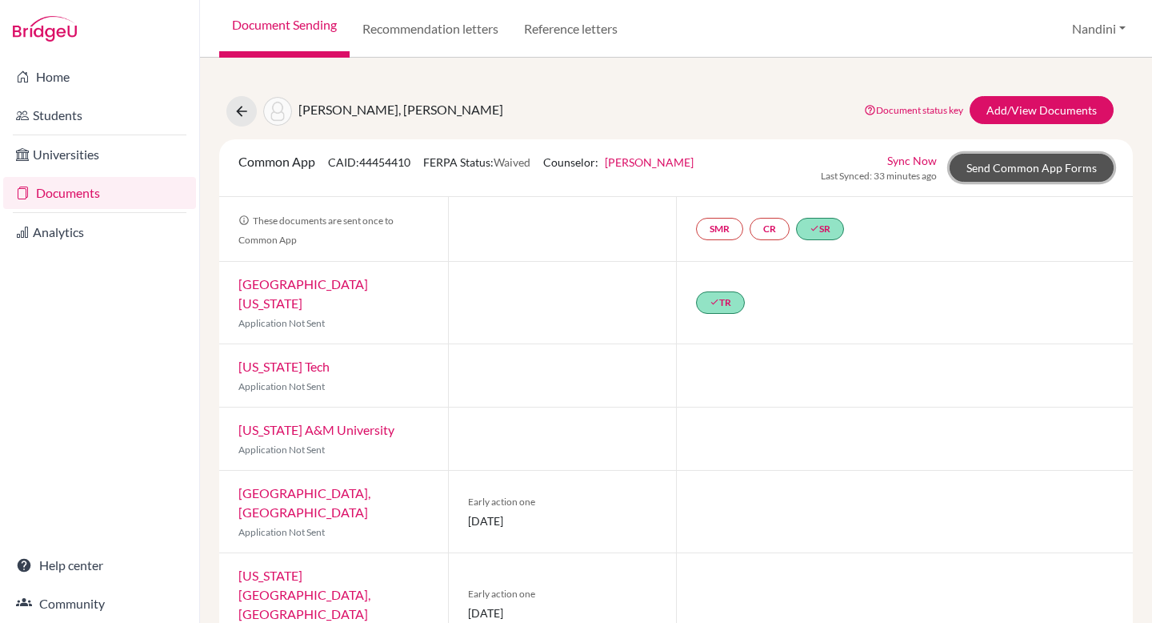
click at [1010, 174] on link "Send Common App Forms" at bounding box center [1032, 168] width 164 height 28
click at [1053, 174] on link "Send Common App Forms" at bounding box center [1032, 168] width 164 height 28
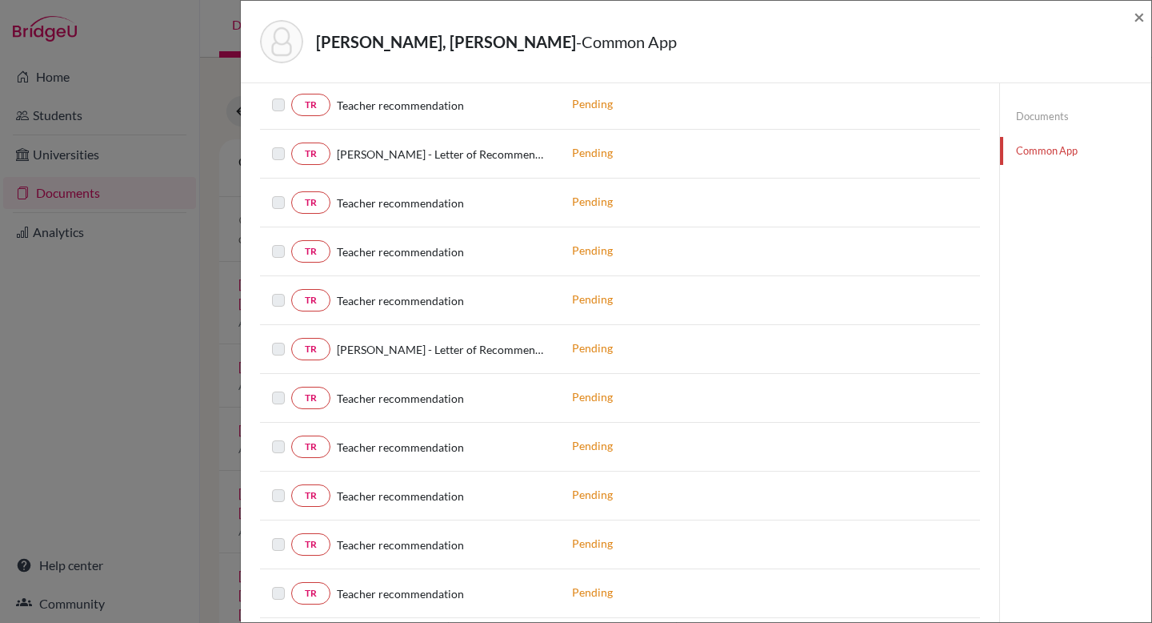
scroll to position [162, 0]
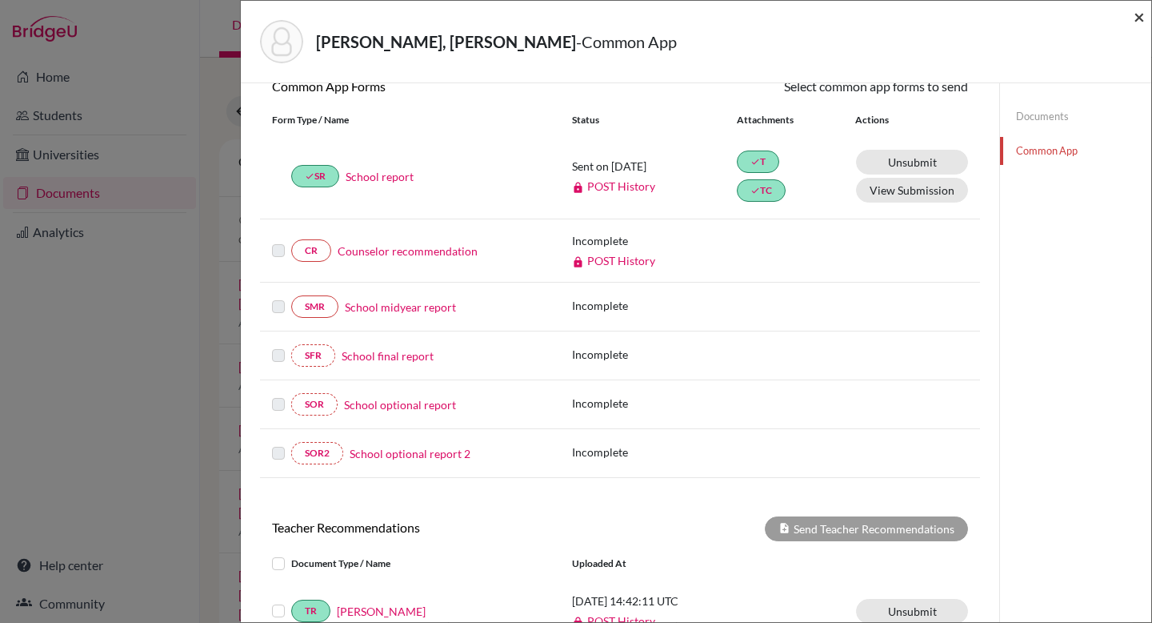
click at [1139, 18] on span "×" at bounding box center [1139, 16] width 11 height 23
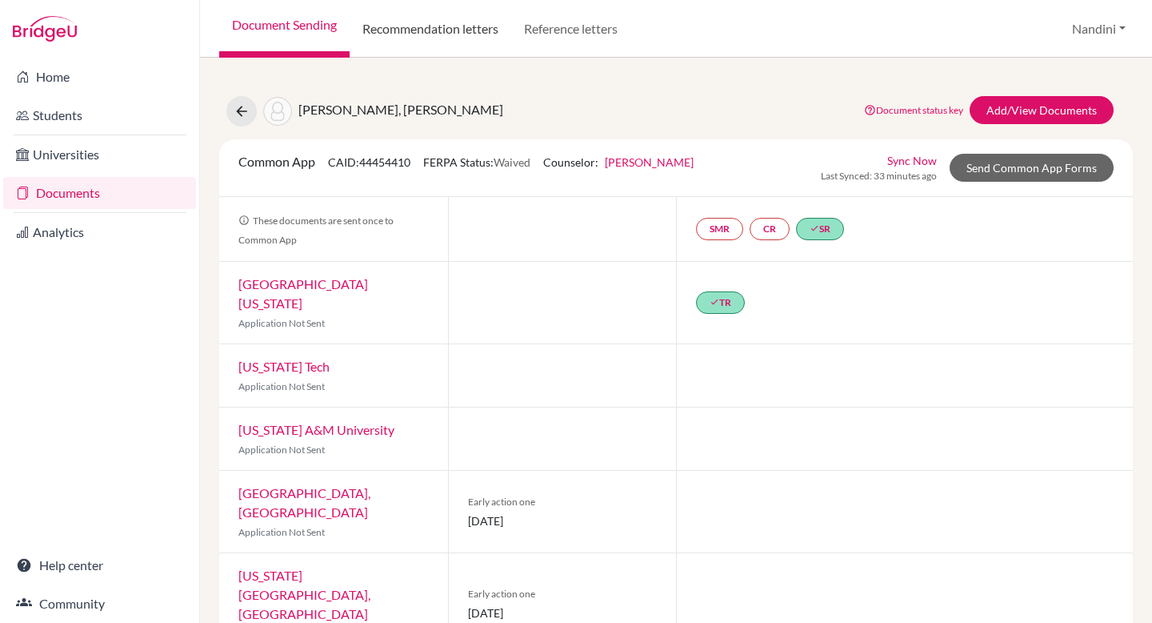
click at [441, 21] on link "Recommendation letters" at bounding box center [431, 29] width 162 height 58
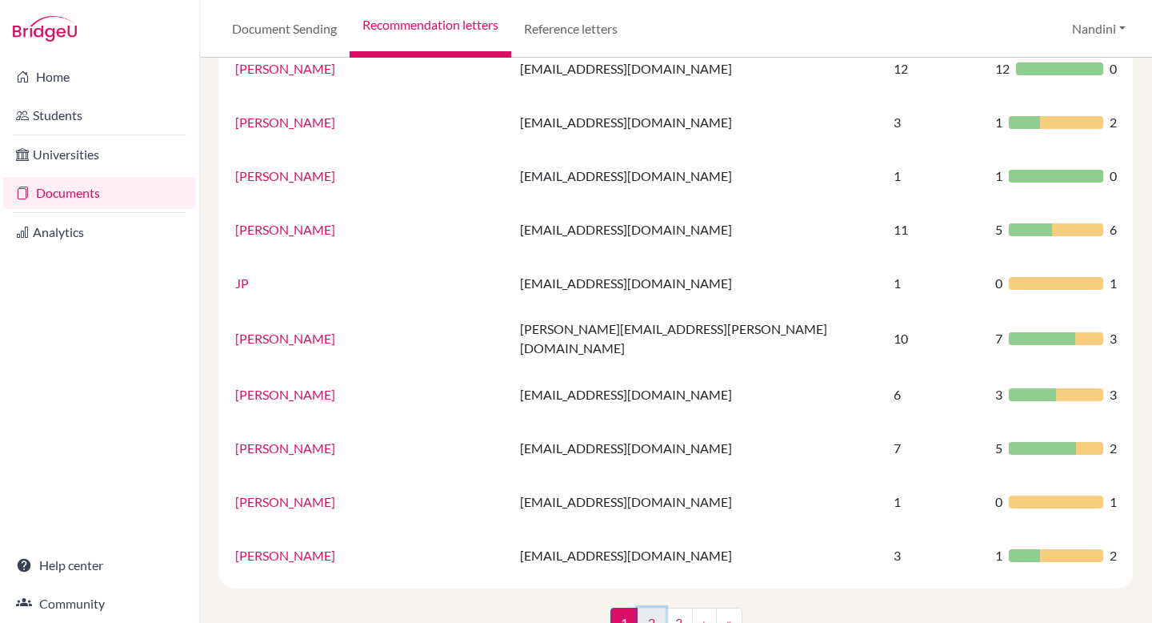
click at [658, 607] on link "2" at bounding box center [652, 622] width 28 height 30
